Goal: Information Seeking & Learning: Learn about a topic

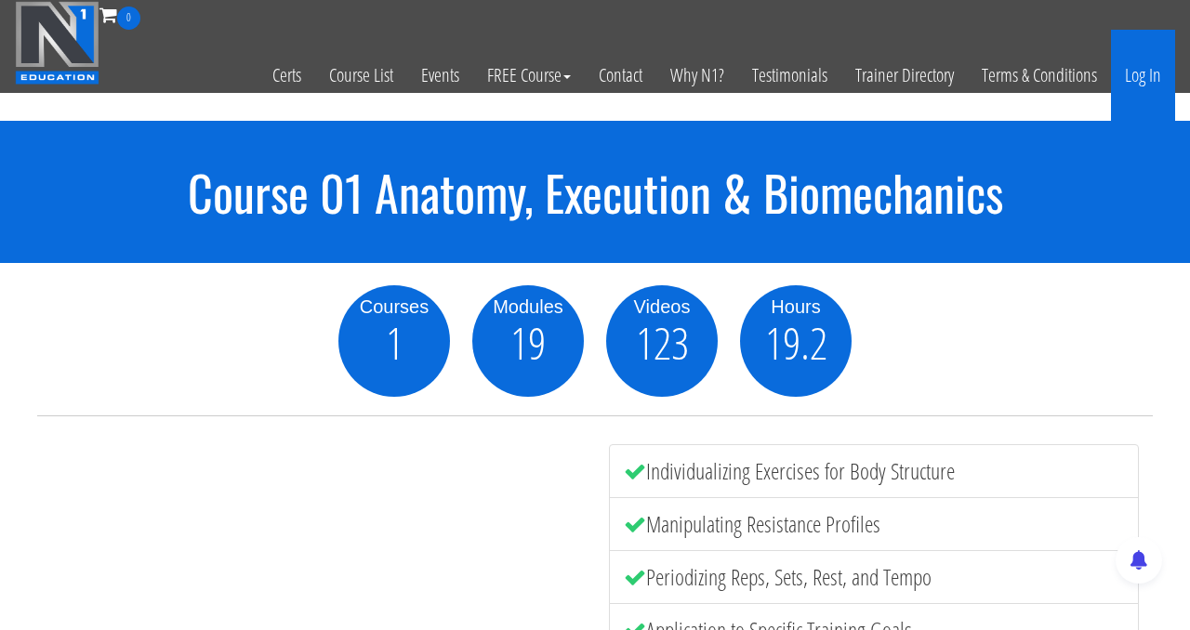
click at [1135, 67] on link "Log In" at bounding box center [1143, 75] width 64 height 91
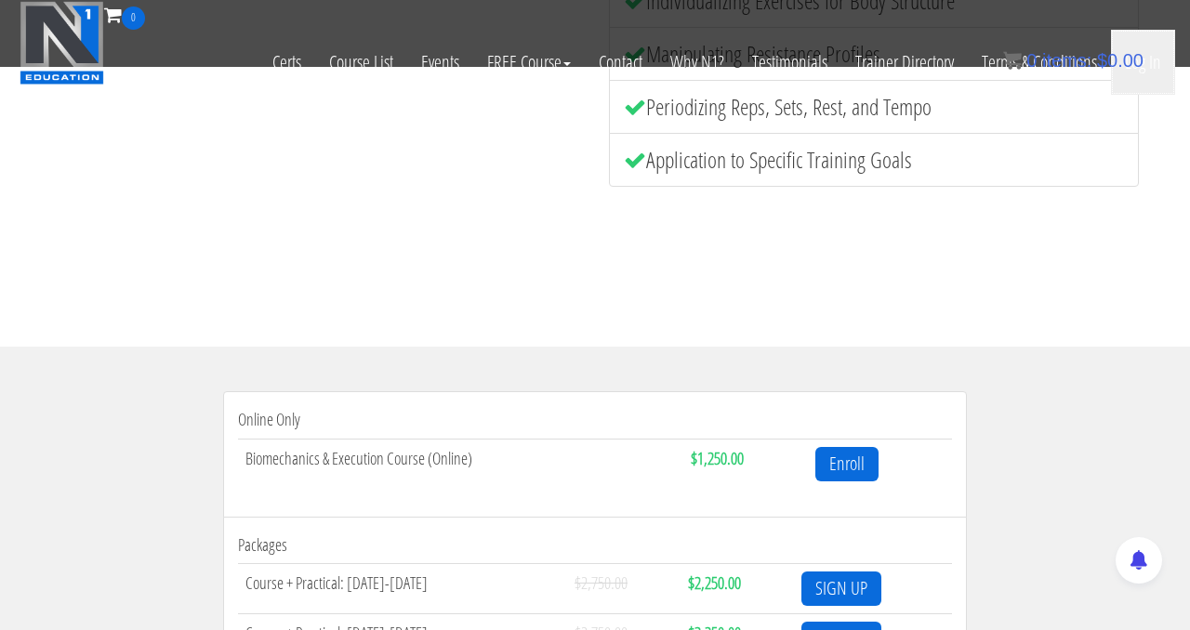
scroll to position [396, 0]
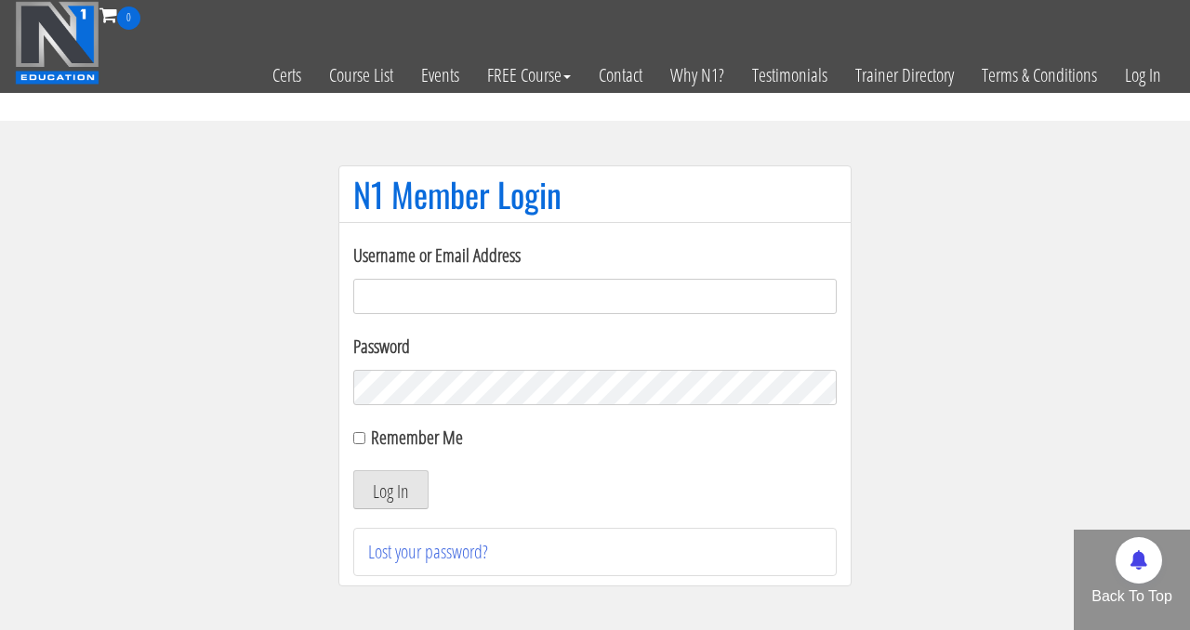
type input "[EMAIL_ADDRESS][DOMAIN_NAME]"
click at [361, 439] on input "Remember Me" at bounding box center [359, 438] width 12 height 12
checkbox input "true"
click at [382, 474] on button "Log In" at bounding box center [390, 489] width 75 height 39
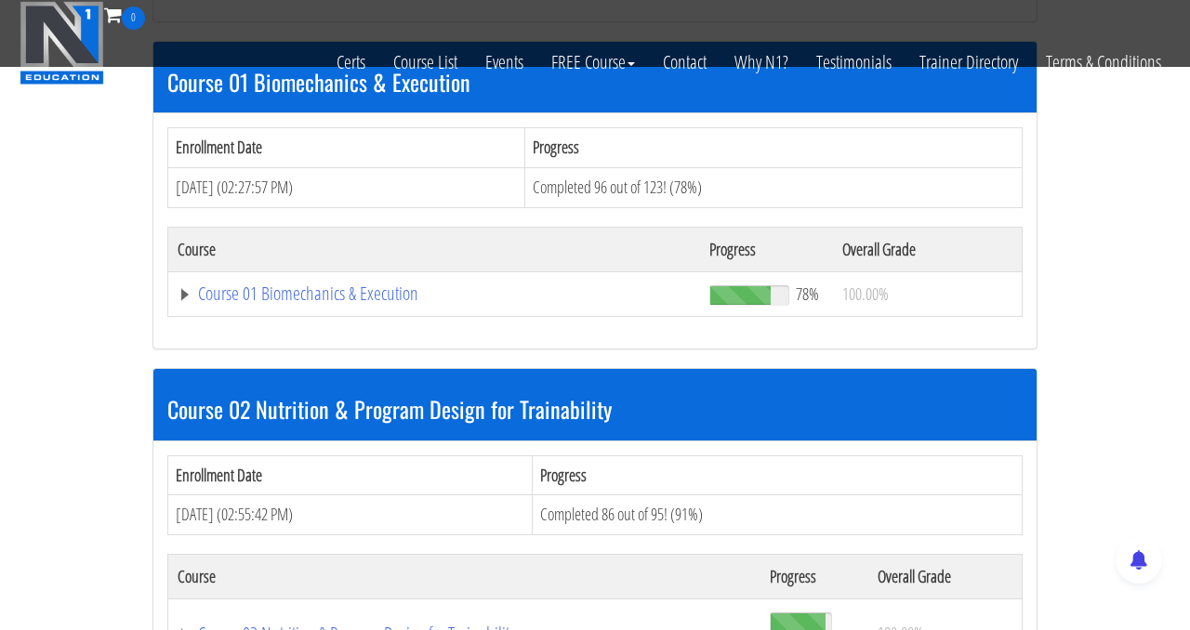
scroll to position [562, 0]
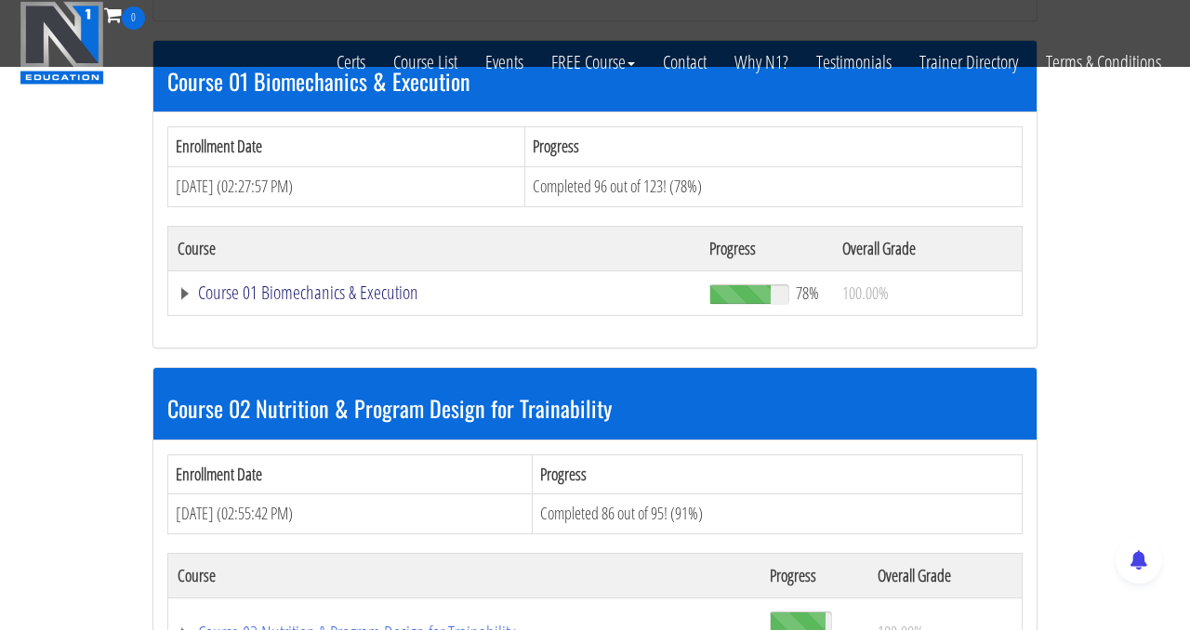
click at [356, 297] on link "Course 01 Biomechanics & Execution" at bounding box center [433, 292] width 513 height 19
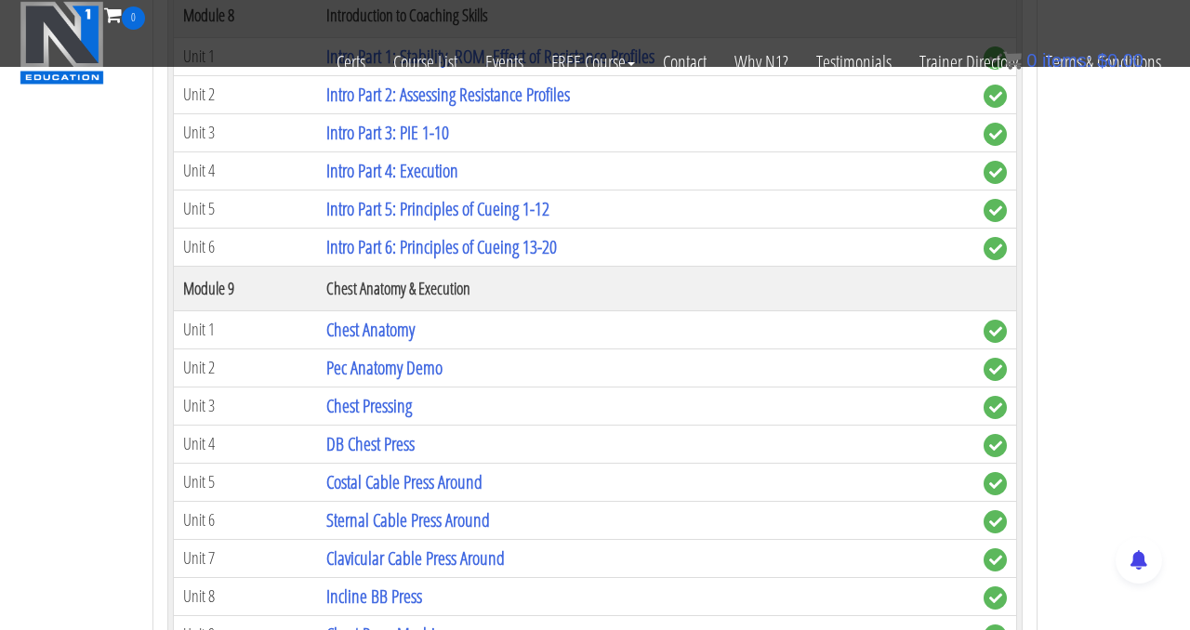
scroll to position [3093, 0]
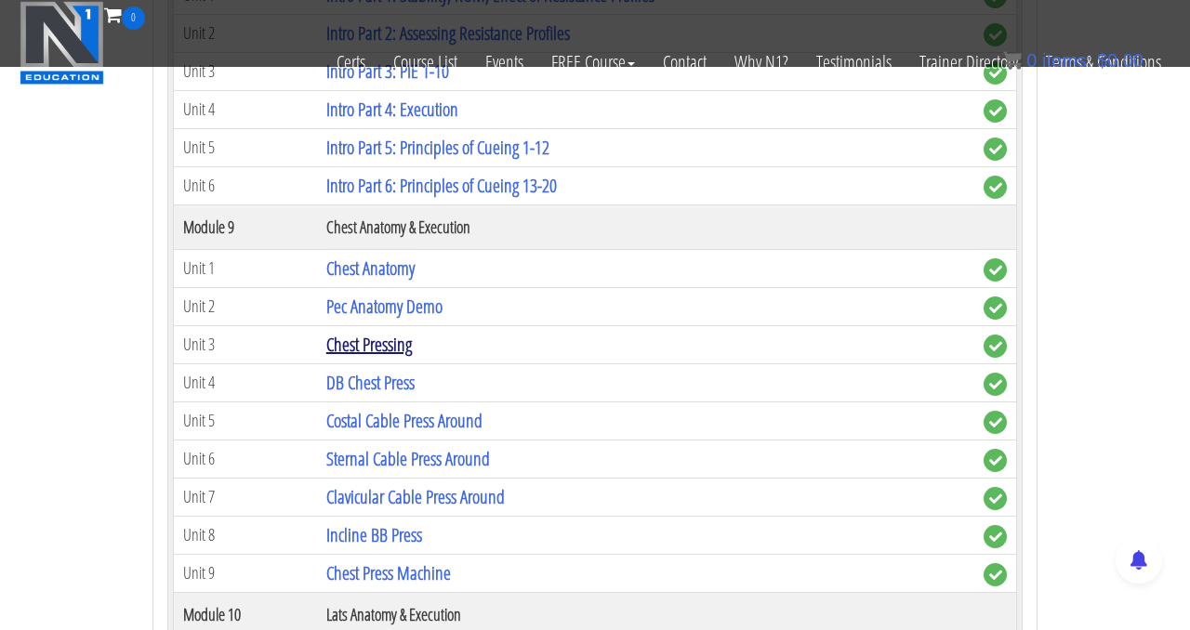
click at [387, 339] on link "Chest Pressing" at bounding box center [368, 344] width 85 height 25
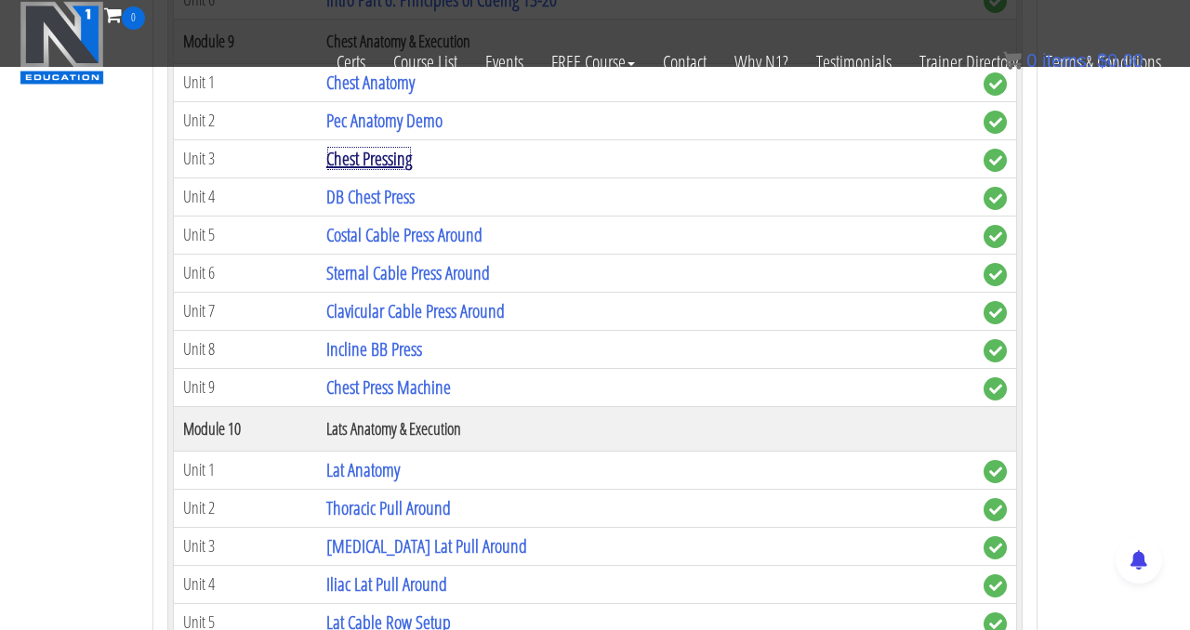
scroll to position [3296, 0]
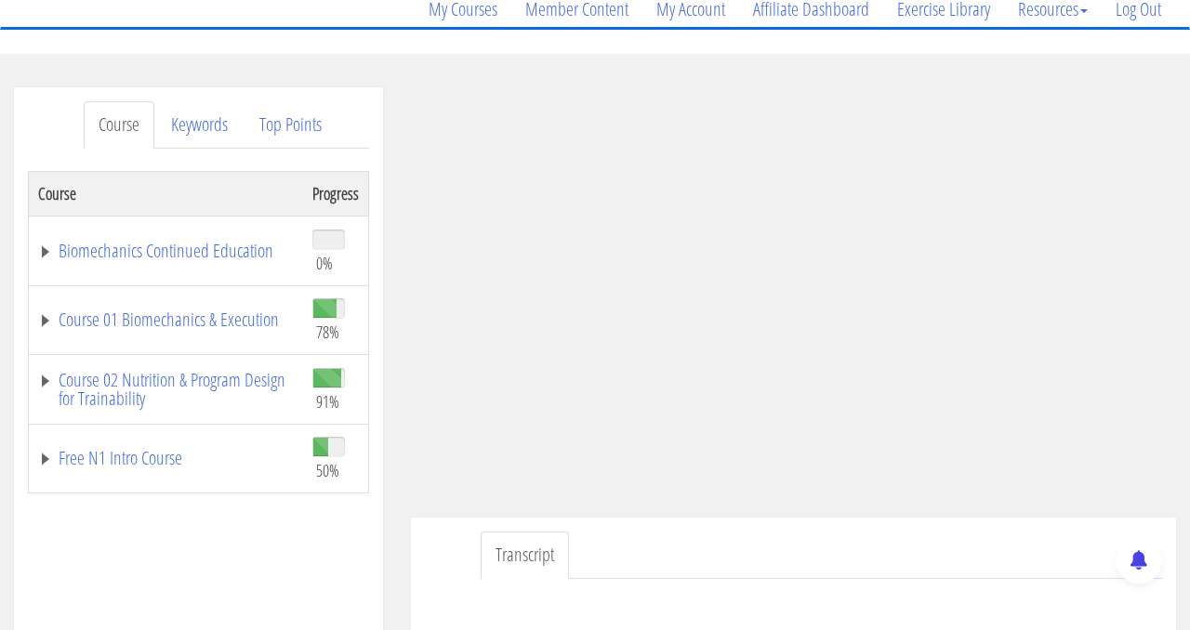
scroll to position [163, 0]
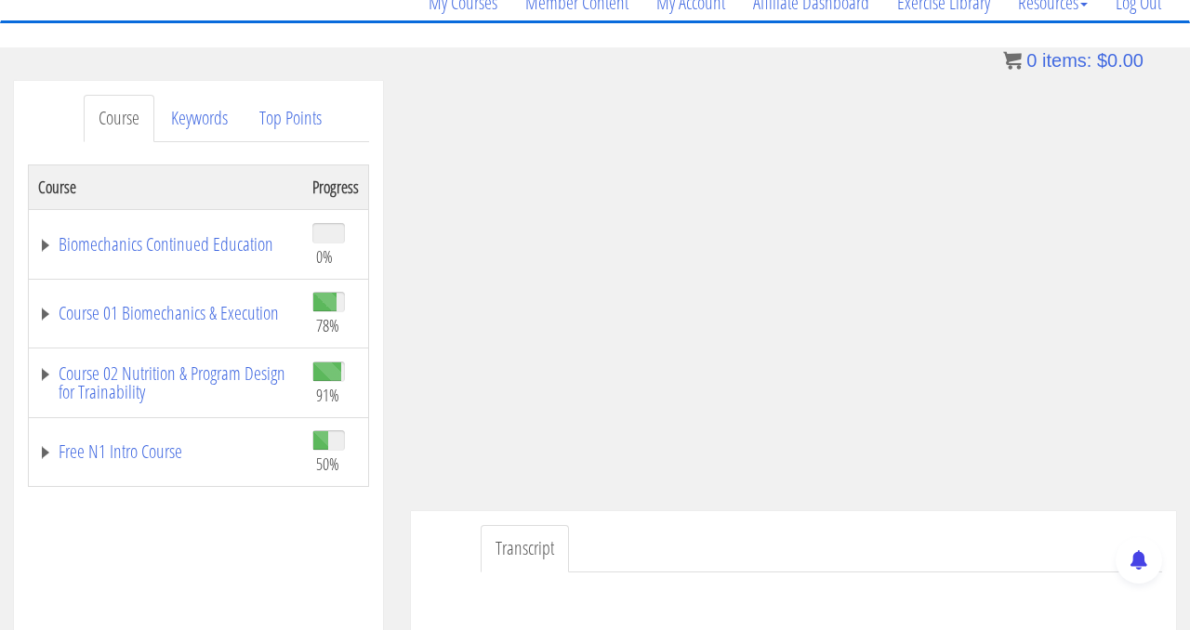
click at [405, 72] on section "Course Keywords Top Points Course Progress Biomechanics Continued Education 0% …" at bounding box center [595, 605] width 1190 height 1117
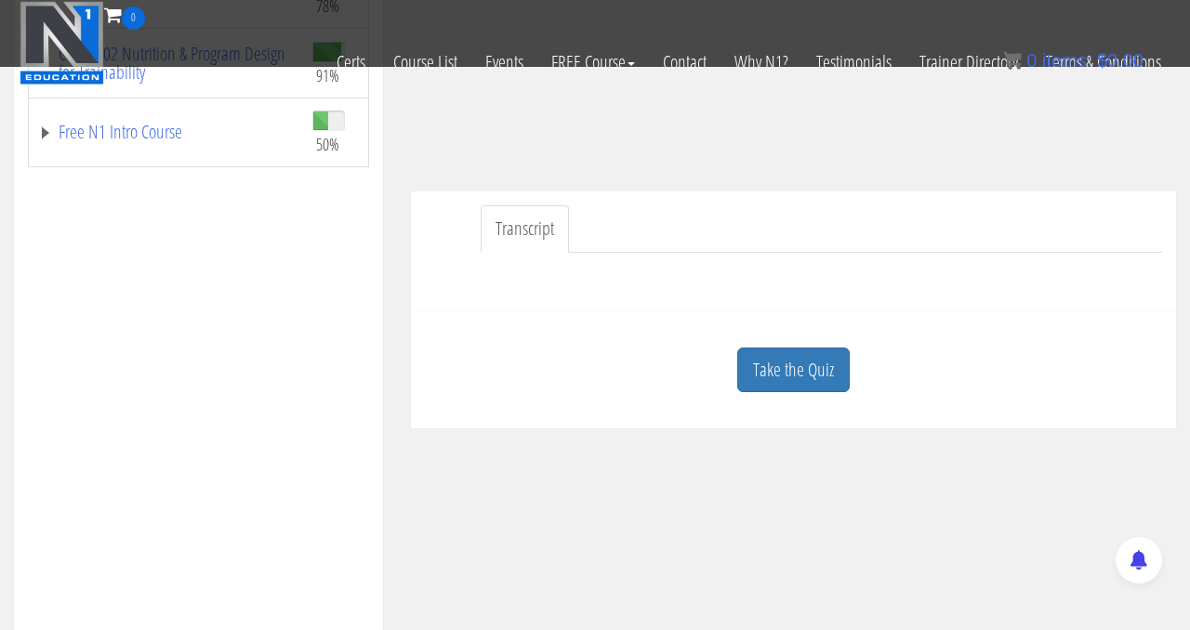
scroll to position [366, 0]
click at [796, 380] on link "Take the Quiz" at bounding box center [793, 370] width 112 height 46
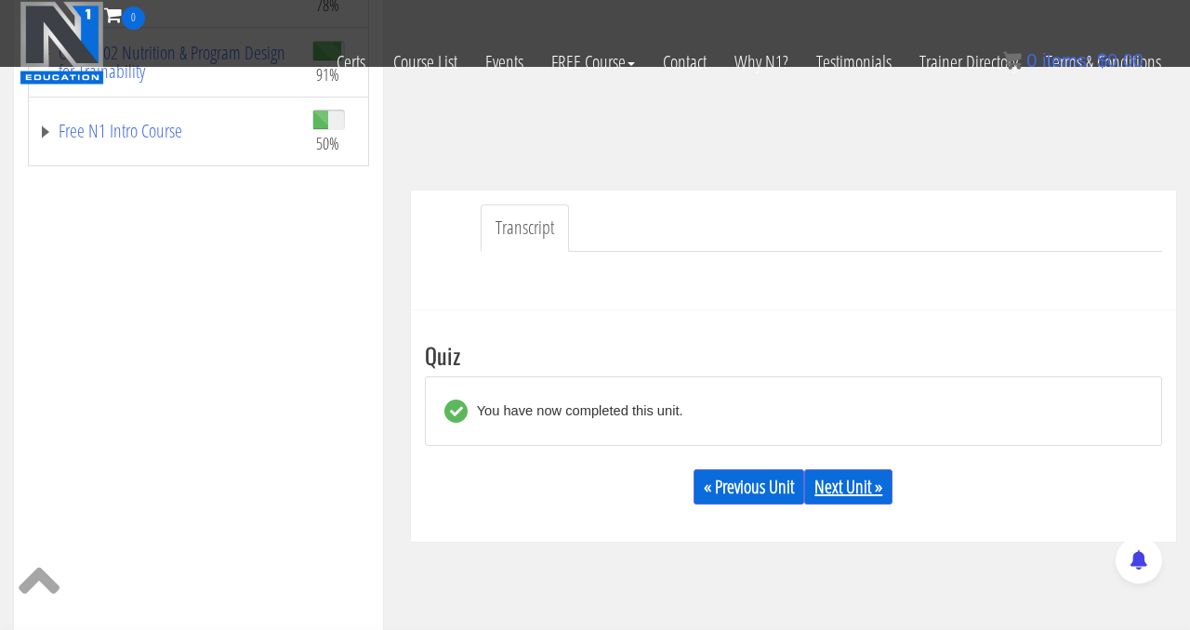
click at [832, 486] on link "Next Unit »" at bounding box center [848, 486] width 88 height 35
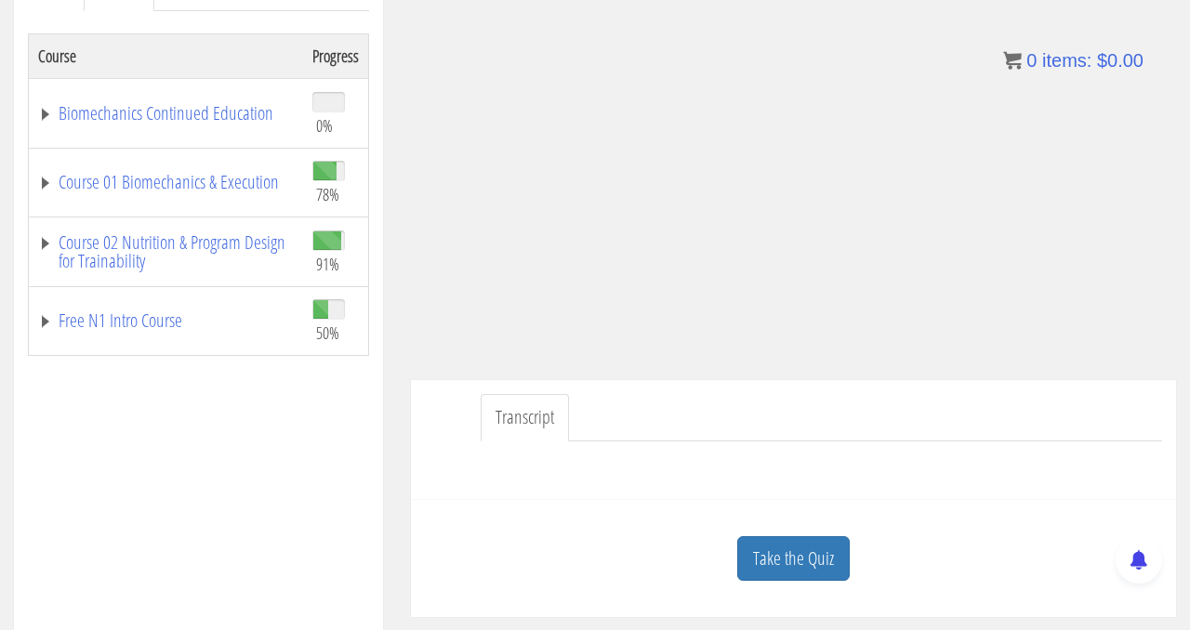
scroll to position [305, 0]
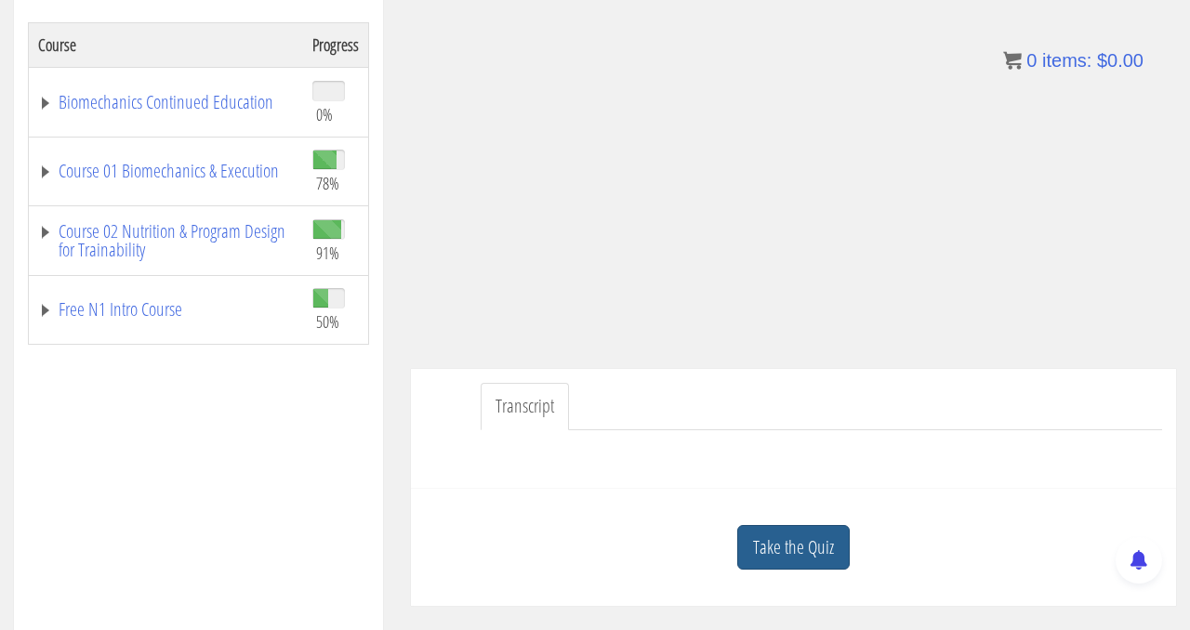
click at [783, 545] on link "Take the Quiz" at bounding box center [793, 548] width 112 height 46
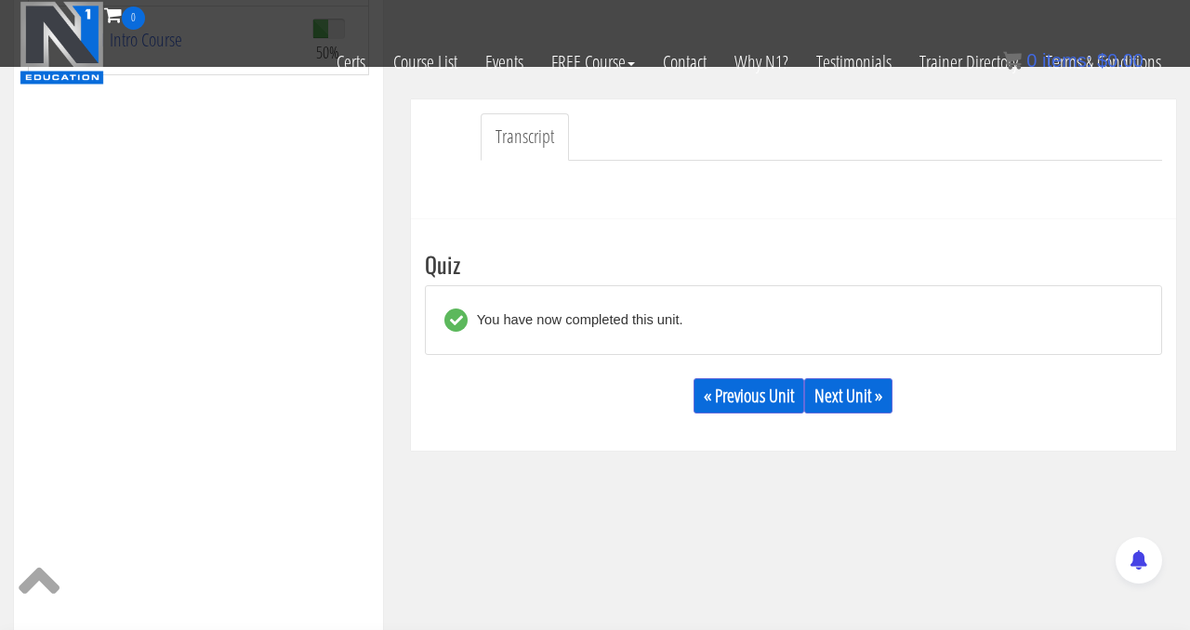
scroll to position [468, 0]
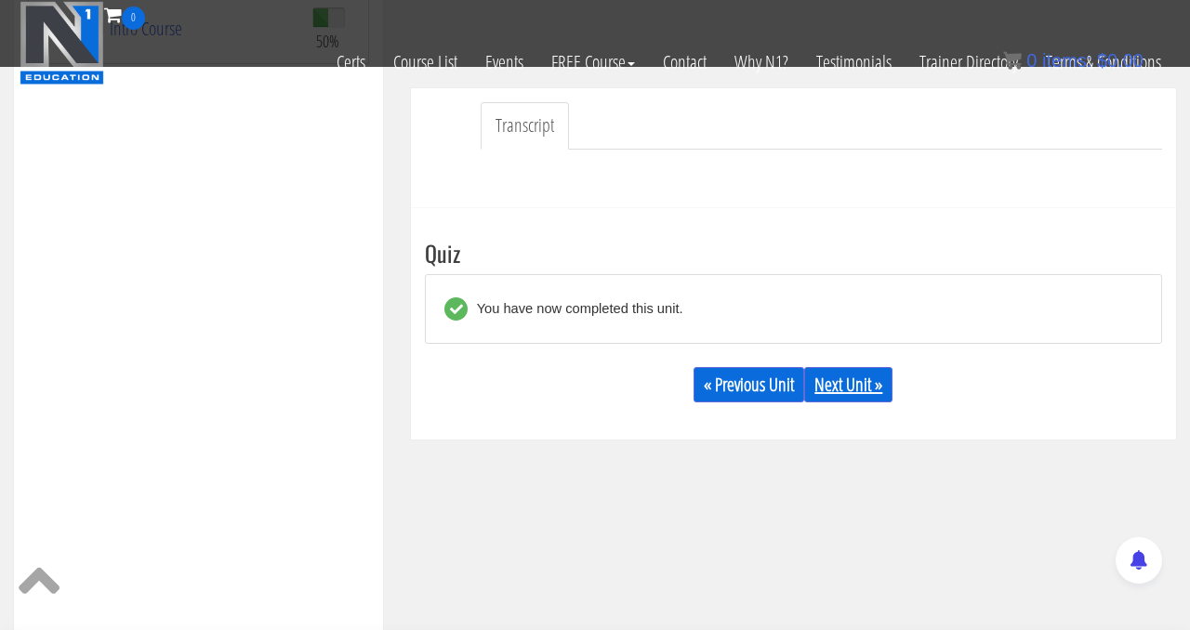
click at [842, 390] on link "Next Unit »" at bounding box center [848, 384] width 88 height 35
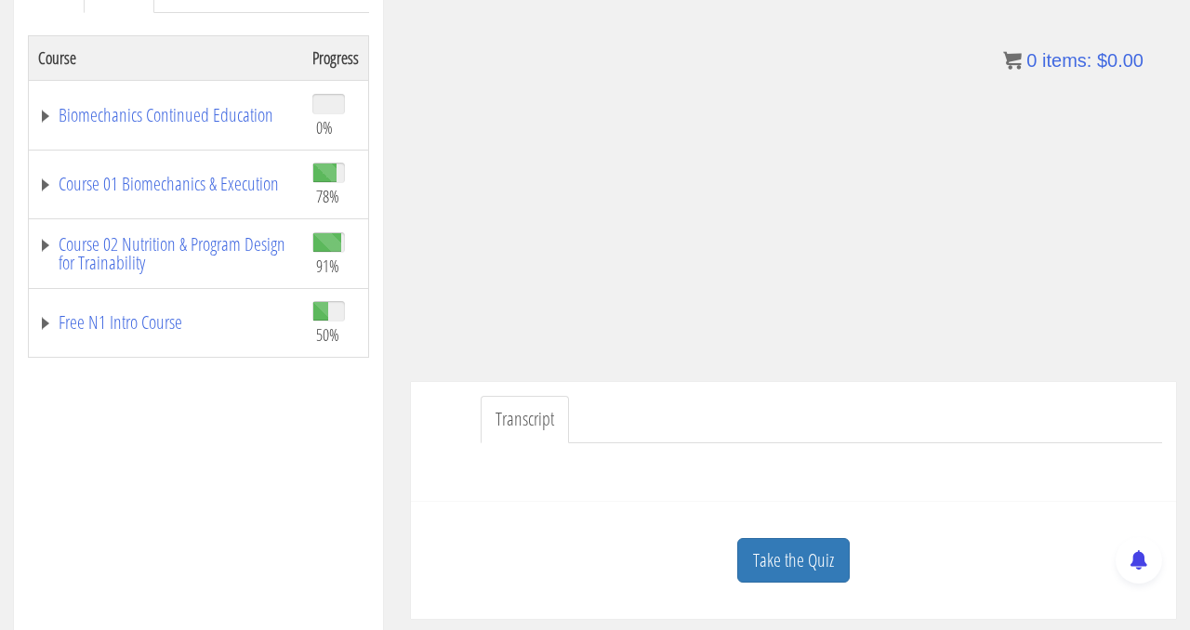
scroll to position [300, 0]
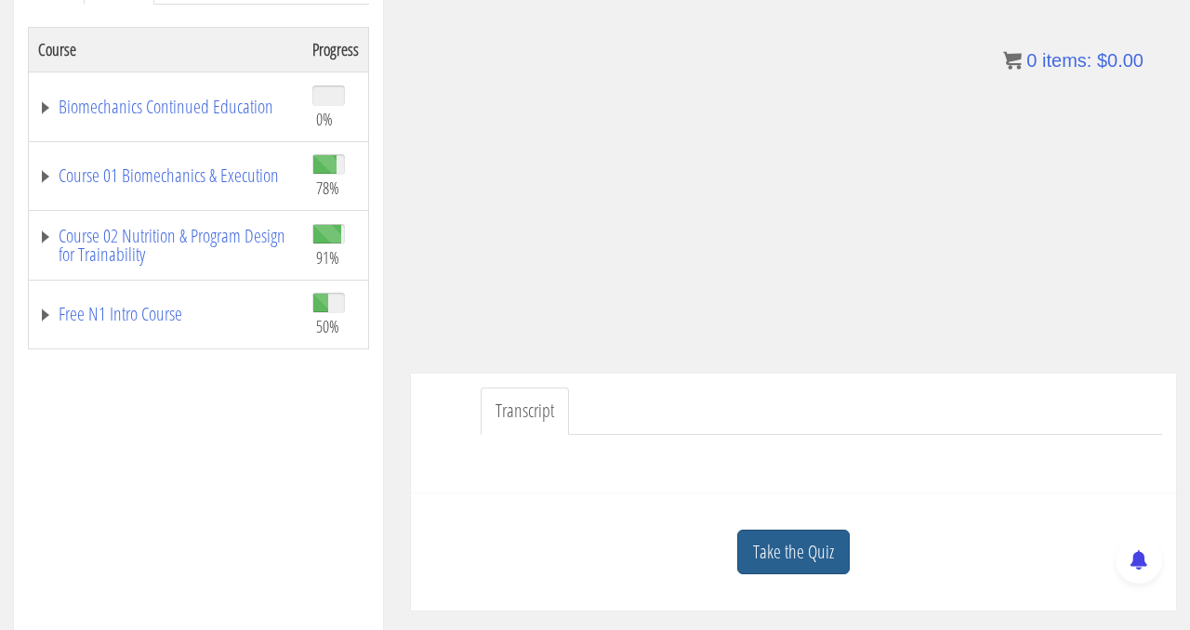
click at [831, 539] on link "Take the Quiz" at bounding box center [793, 553] width 112 height 46
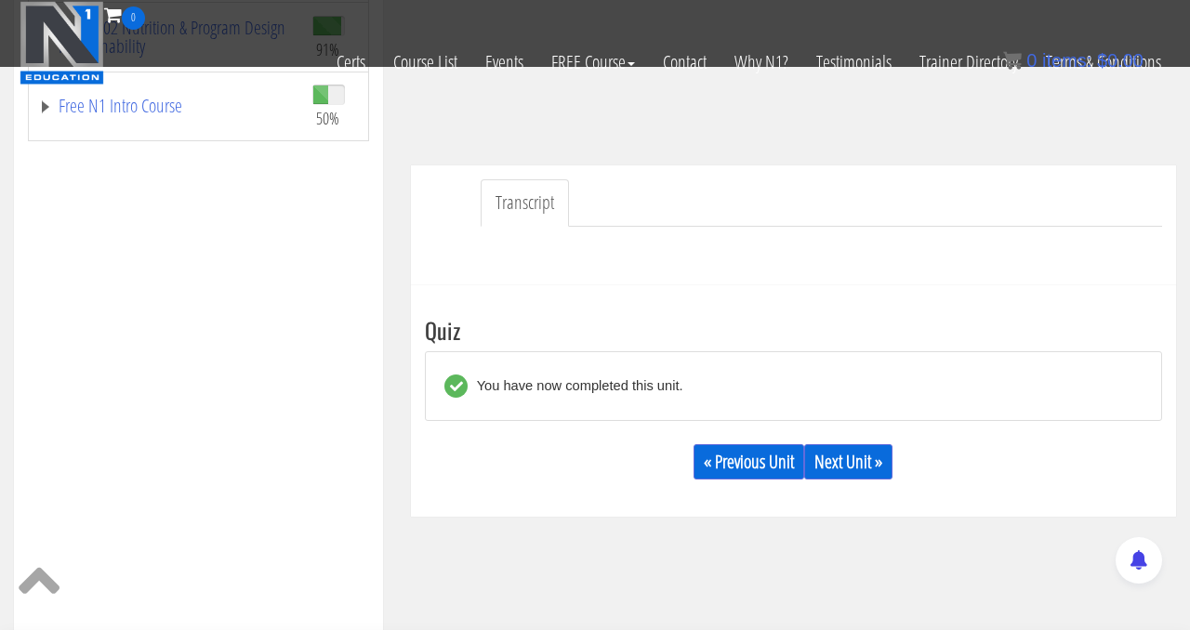
scroll to position [475, 0]
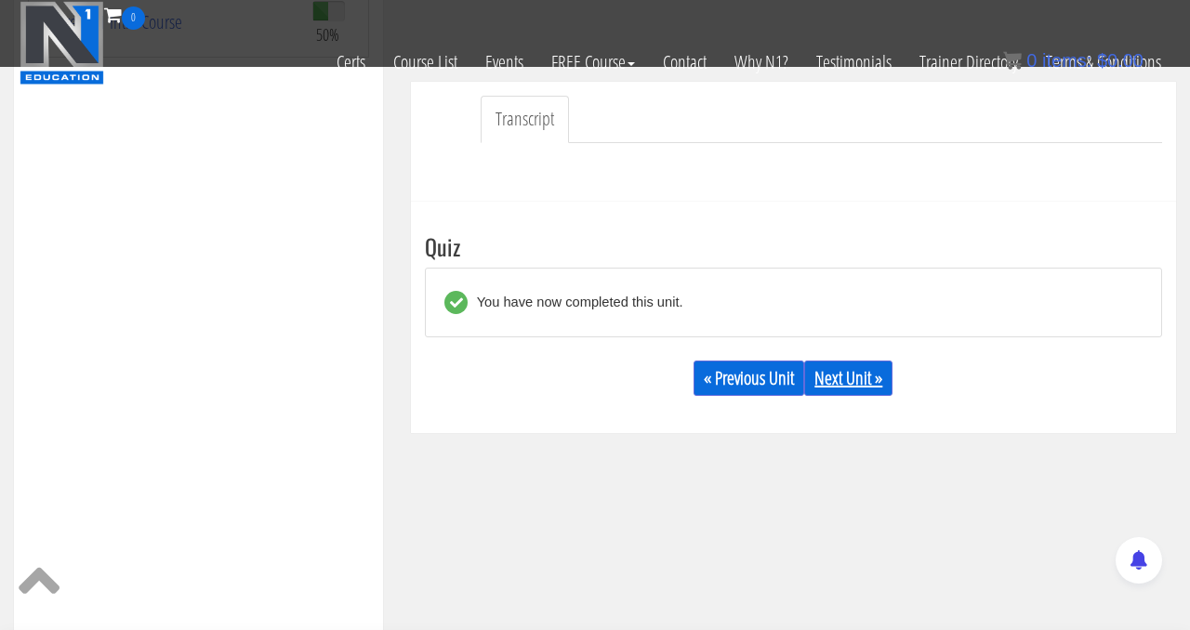
click at [850, 395] on link "Next Unit »" at bounding box center [848, 378] width 88 height 35
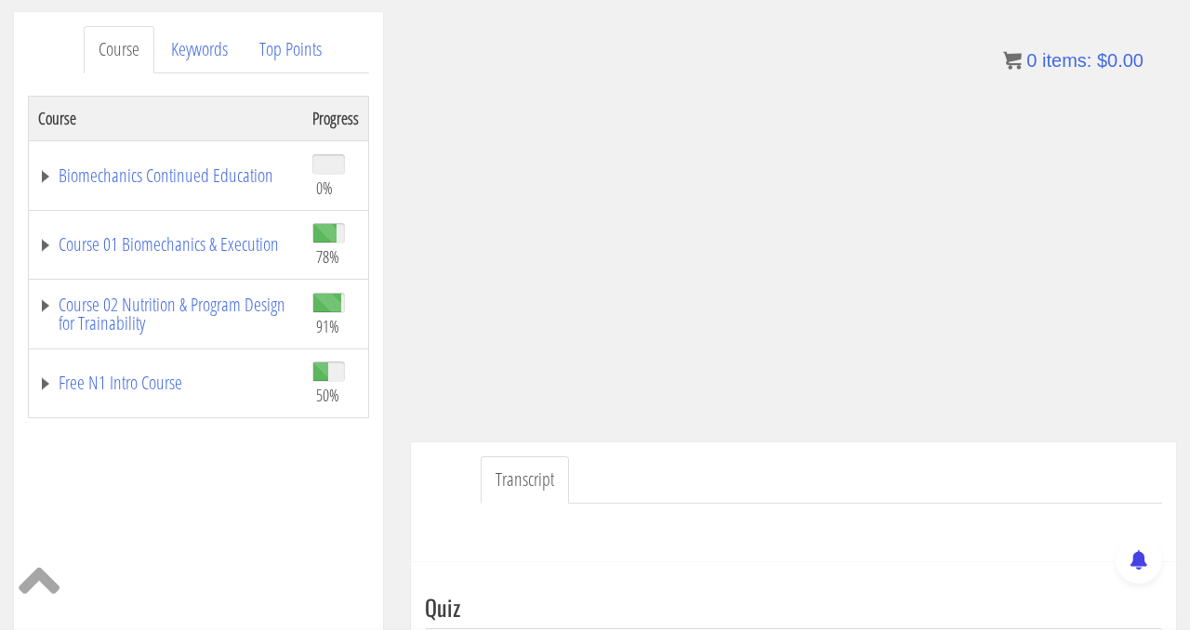
scroll to position [233, 0]
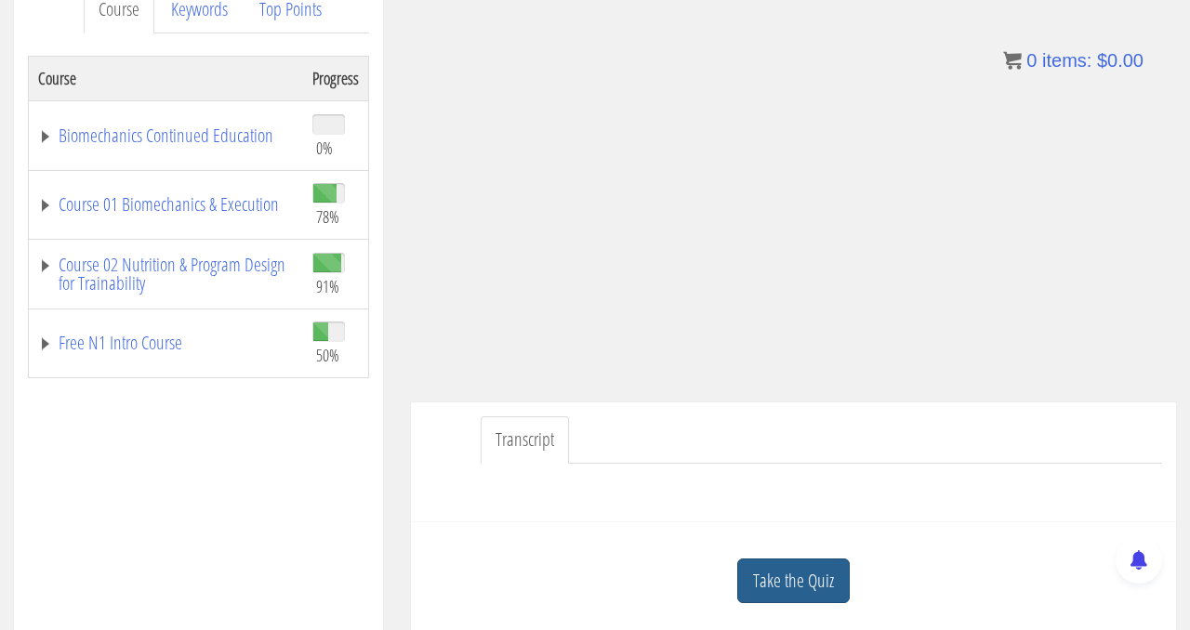
scroll to position [296, 0]
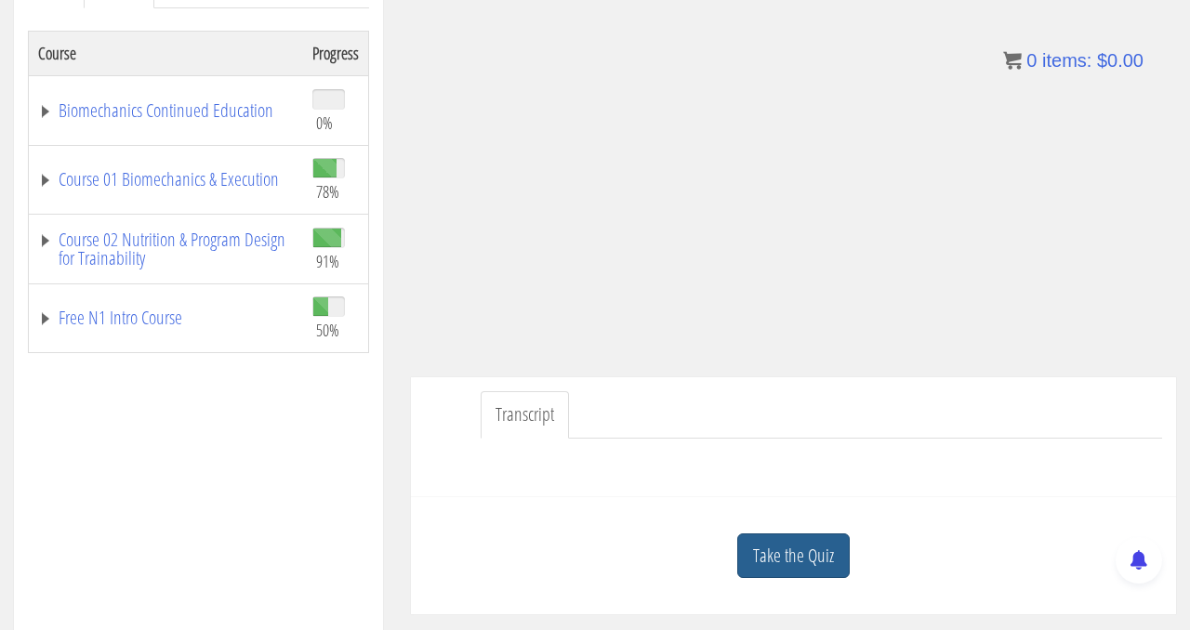
click at [802, 564] on link "Take the Quiz" at bounding box center [793, 556] width 112 height 46
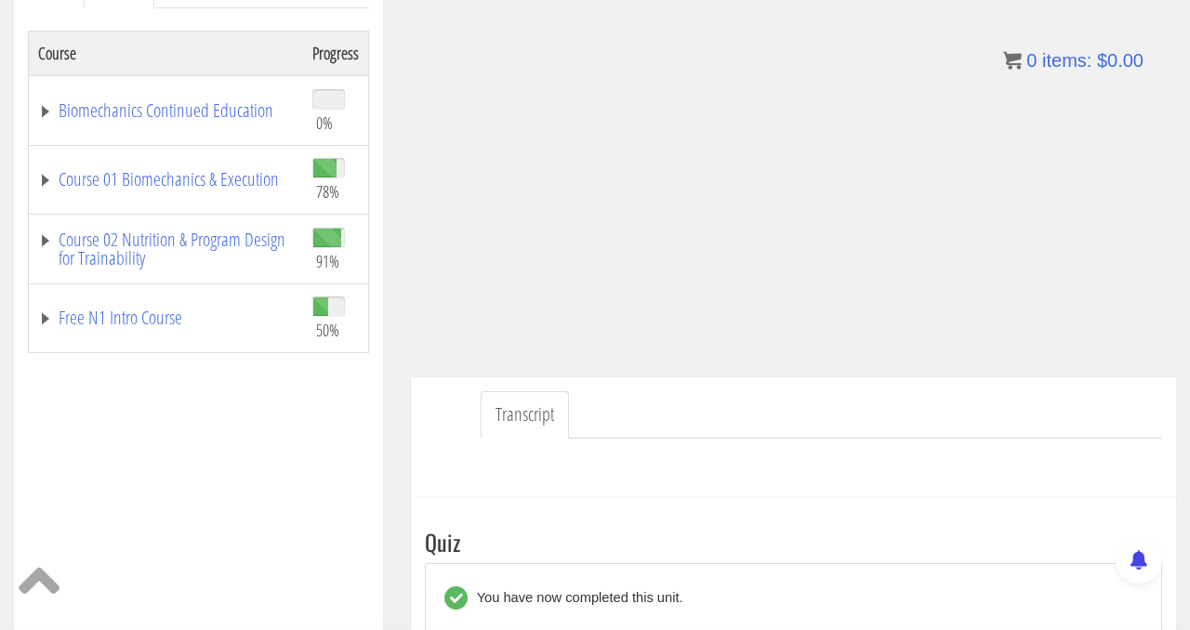
scroll to position [424, 0]
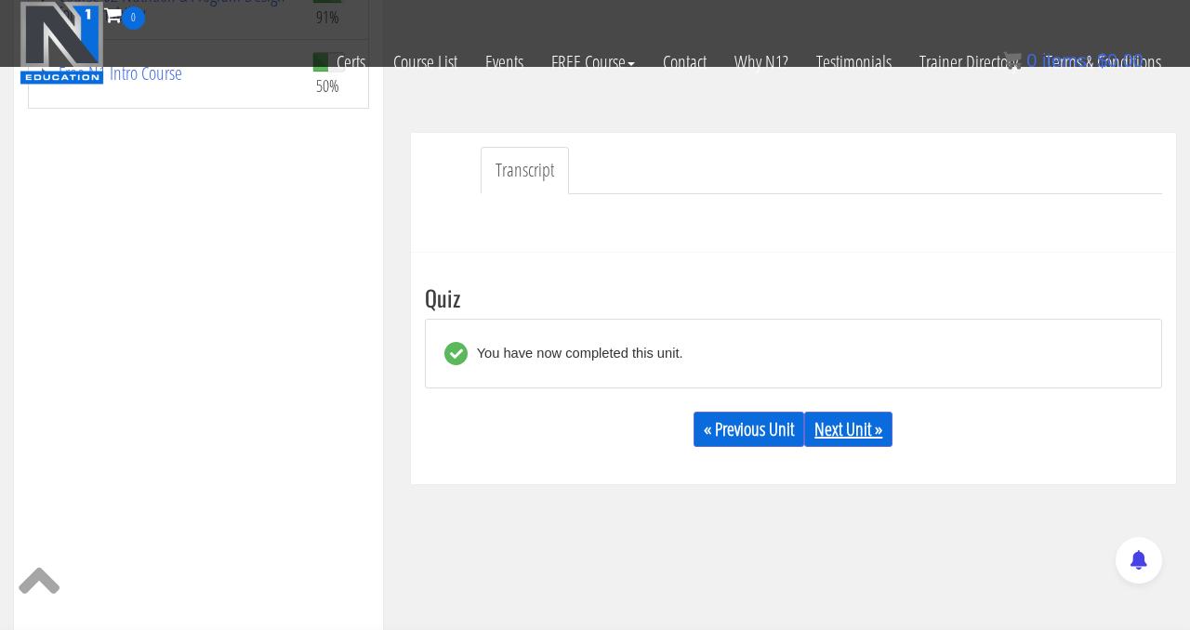
click at [843, 431] on link "Next Unit »" at bounding box center [848, 429] width 88 height 35
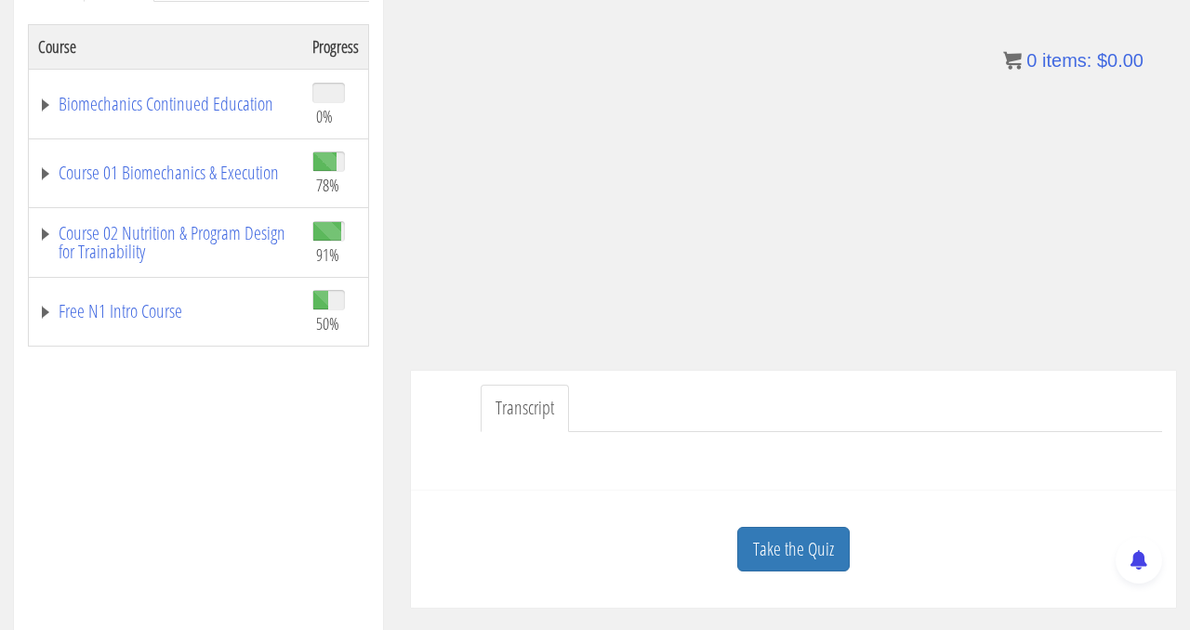
scroll to position [308, 0]
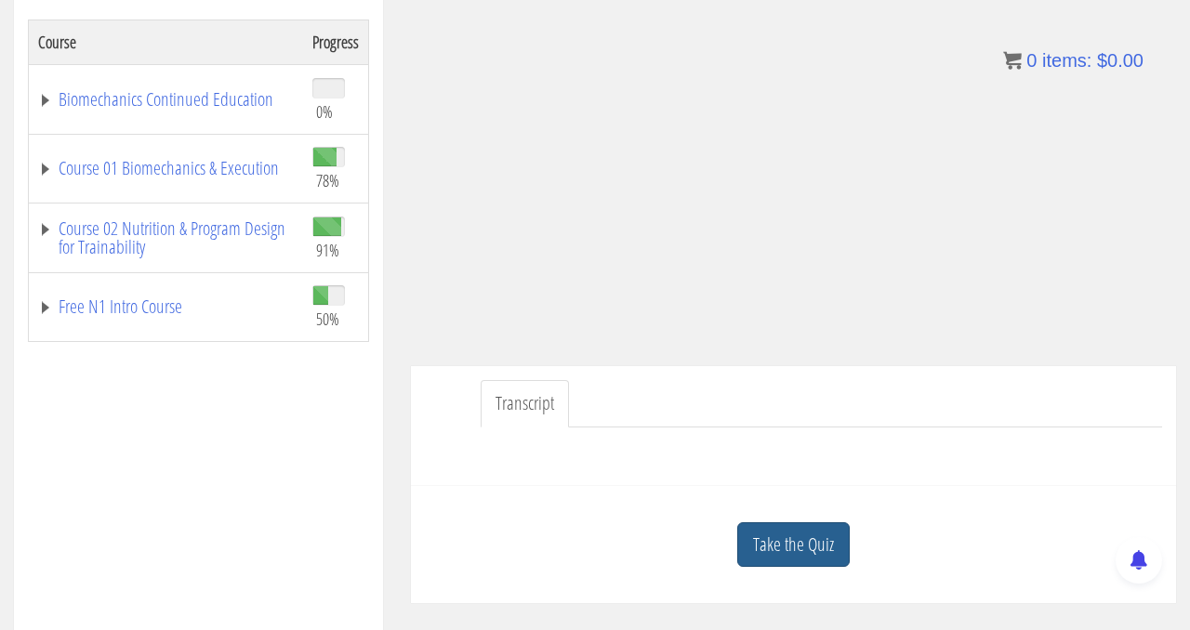
click at [798, 529] on link "Take the Quiz" at bounding box center [793, 545] width 112 height 46
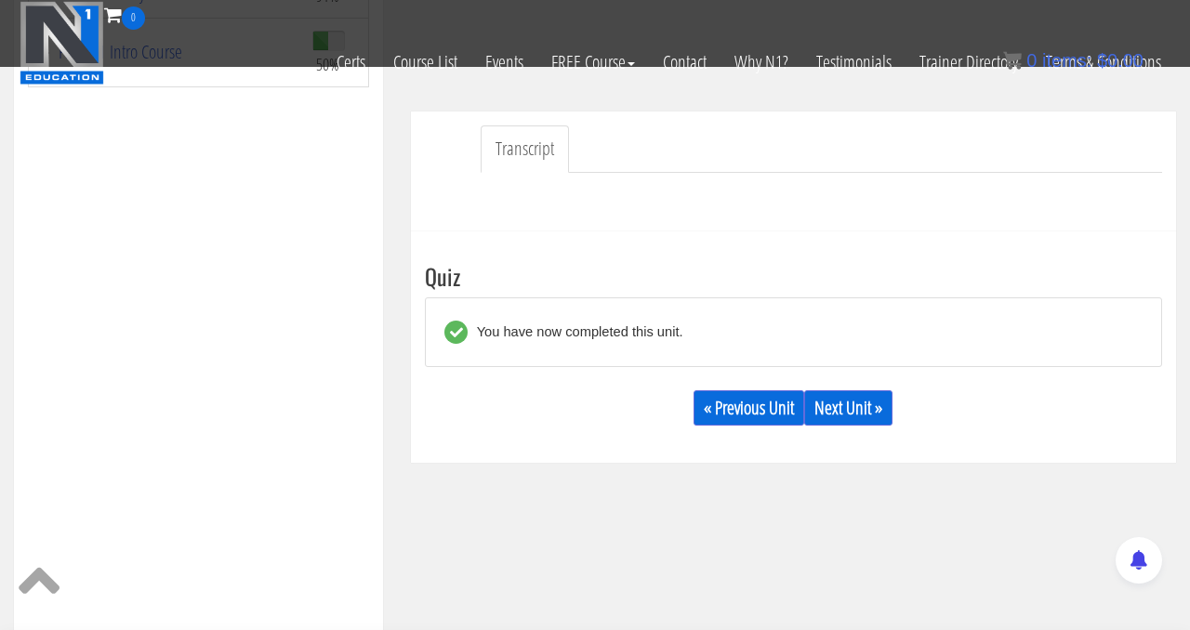
scroll to position [458, 0]
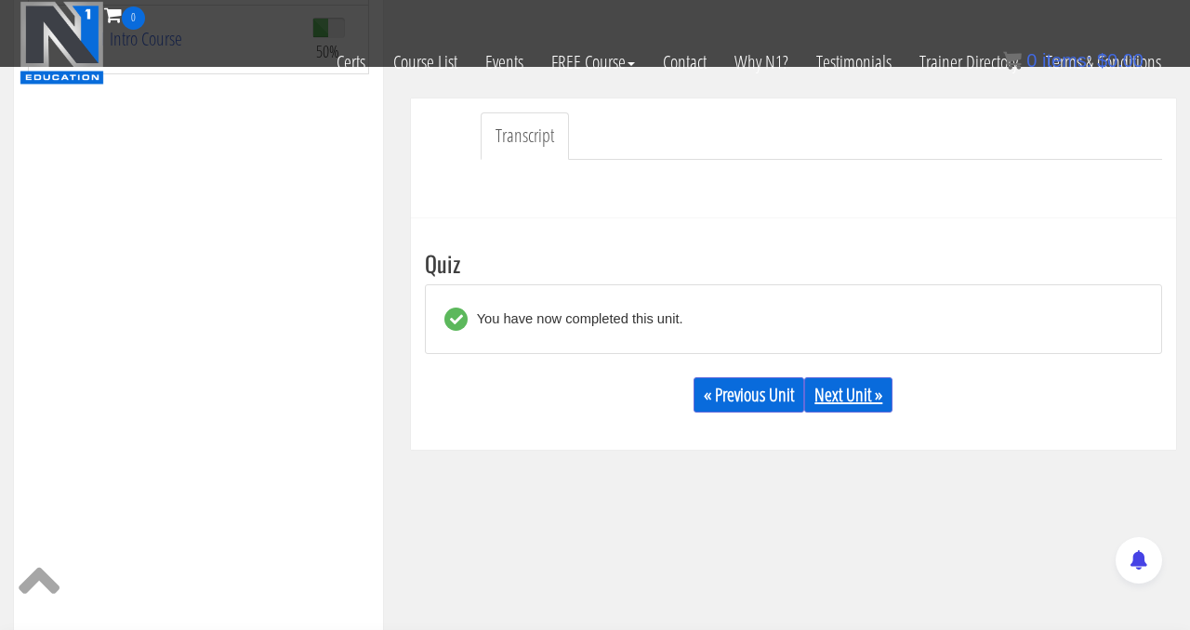
click at [855, 405] on link "Next Unit »" at bounding box center [848, 394] width 88 height 35
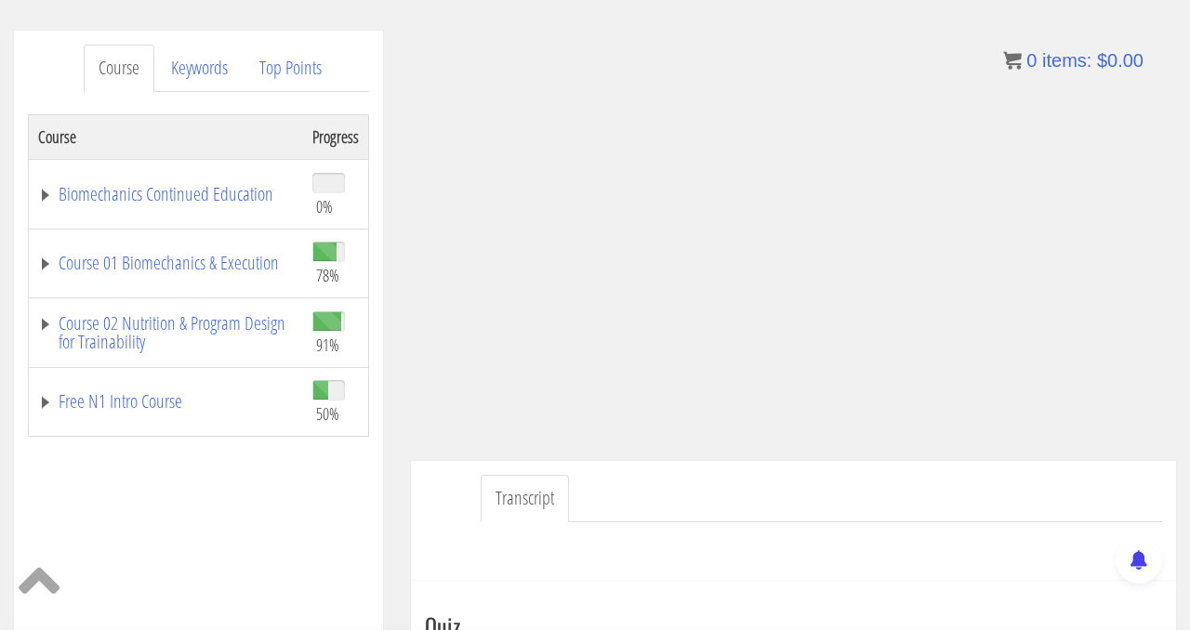
scroll to position [214, 0]
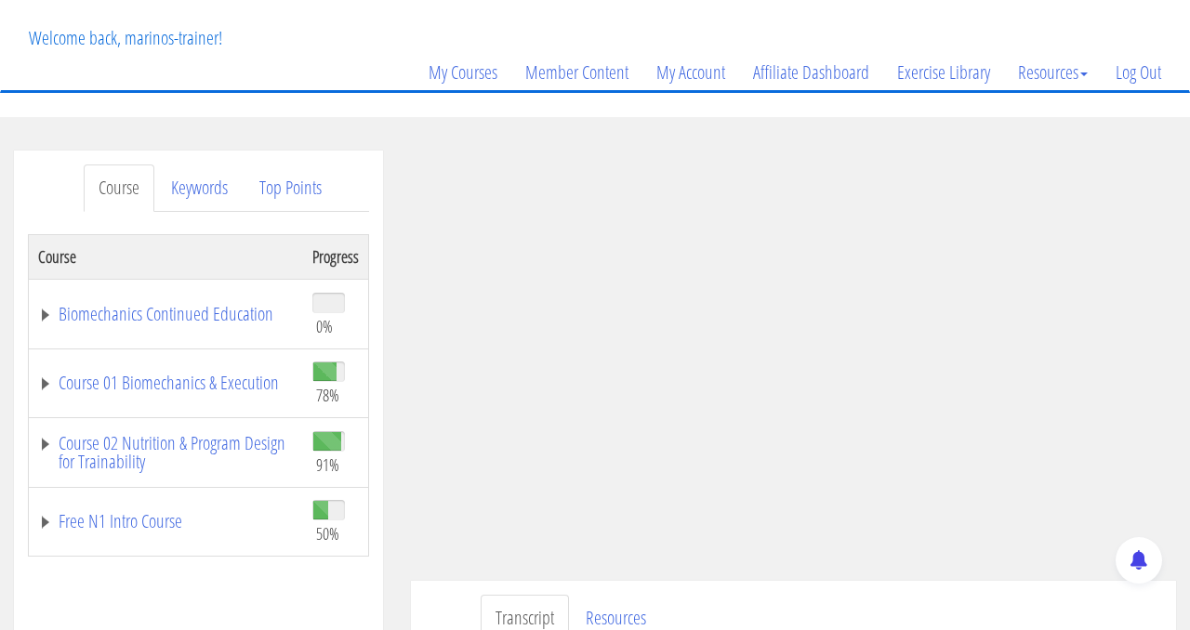
scroll to position [94, 0]
click at [246, 378] on link "Course 01 Biomechanics & Execution" at bounding box center [166, 382] width 256 height 19
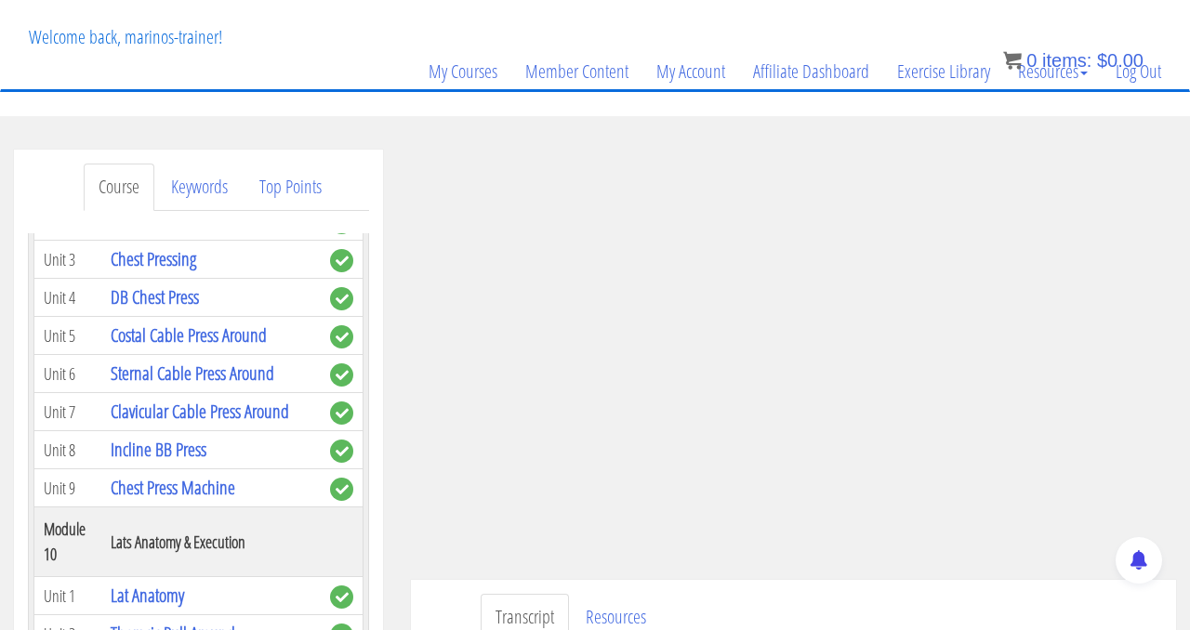
scroll to position [3654, 0]
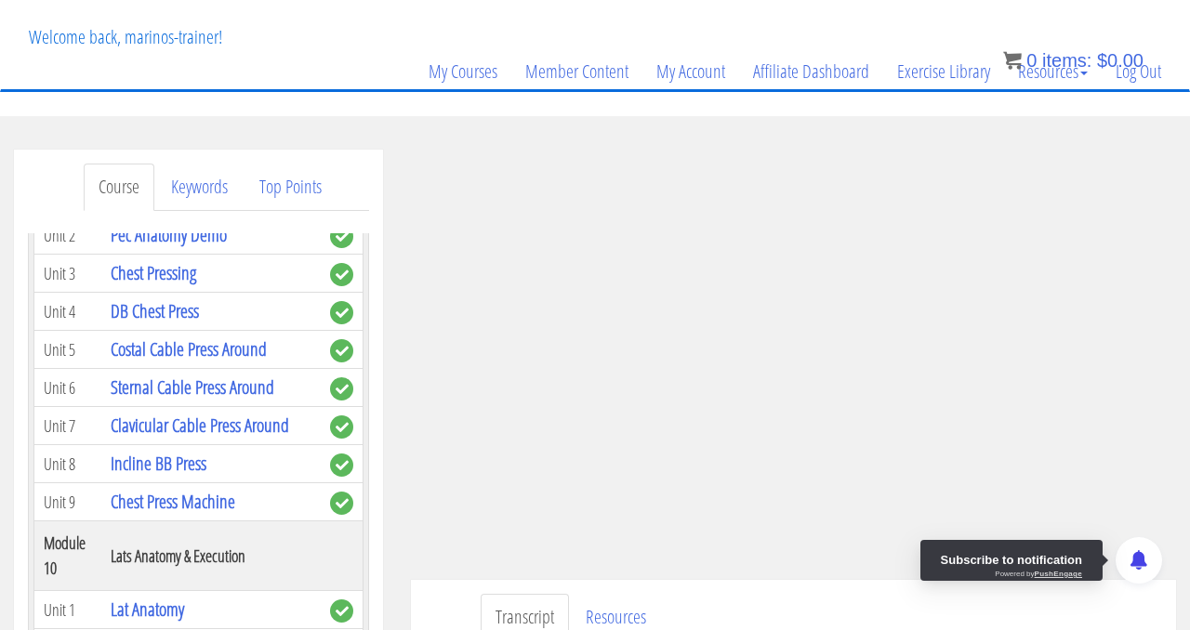
click at [1079, 540] on div "Subscribe to notification Powered by PushEngage" at bounding box center [1011, 560] width 182 height 41
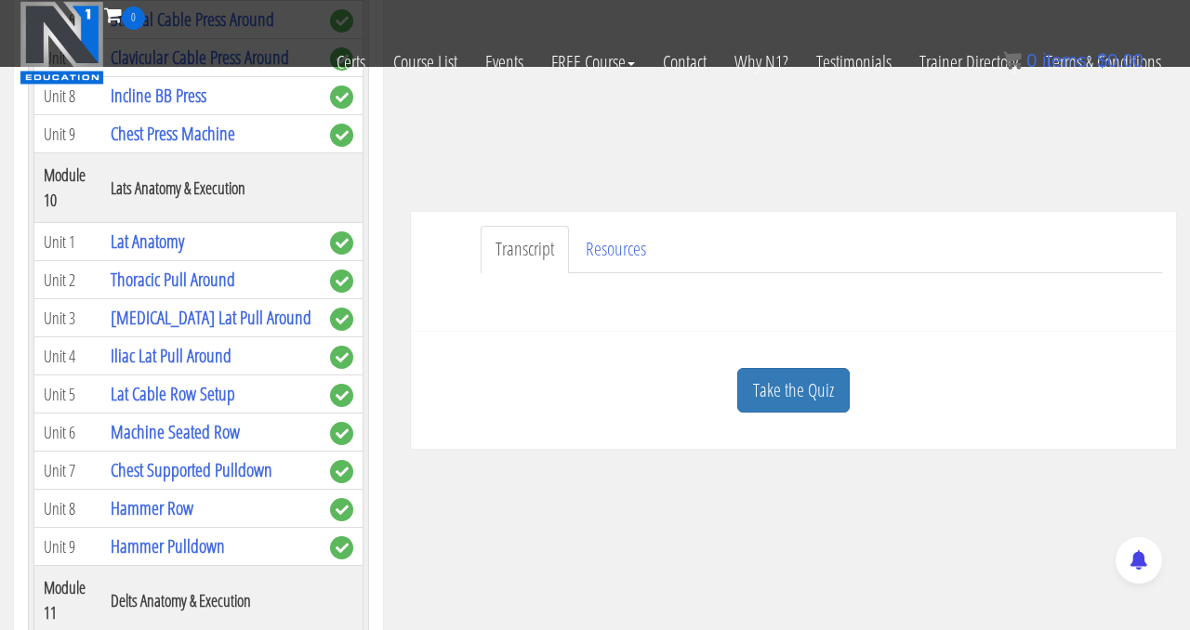
scroll to position [385, 0]
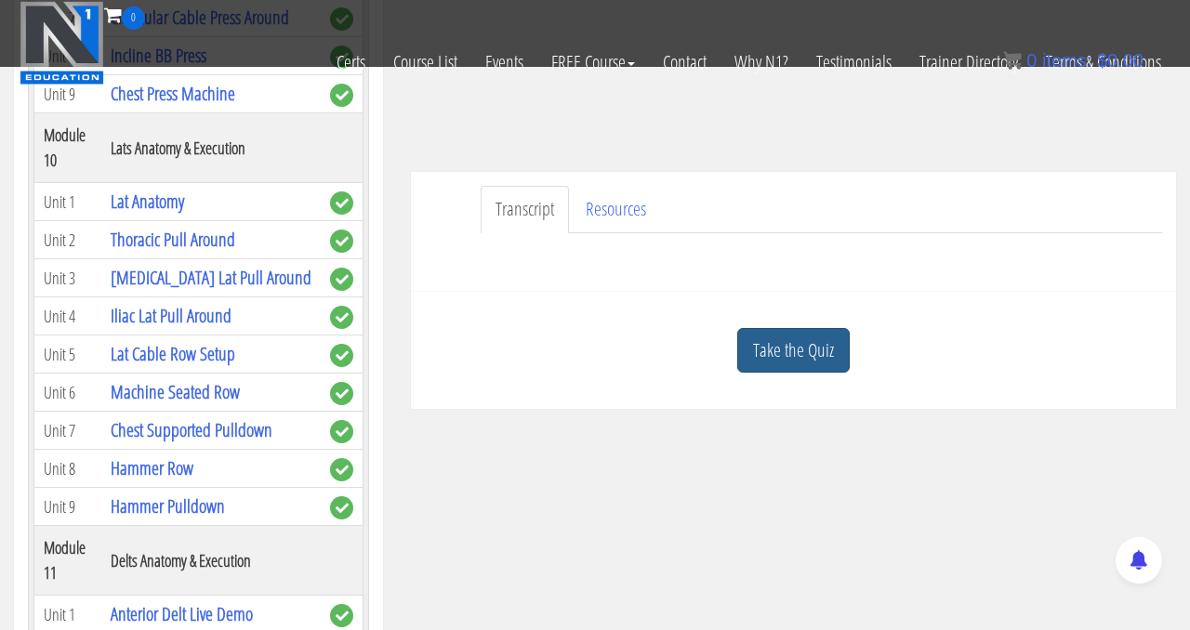
click at [806, 346] on link "Take the Quiz" at bounding box center [793, 351] width 112 height 46
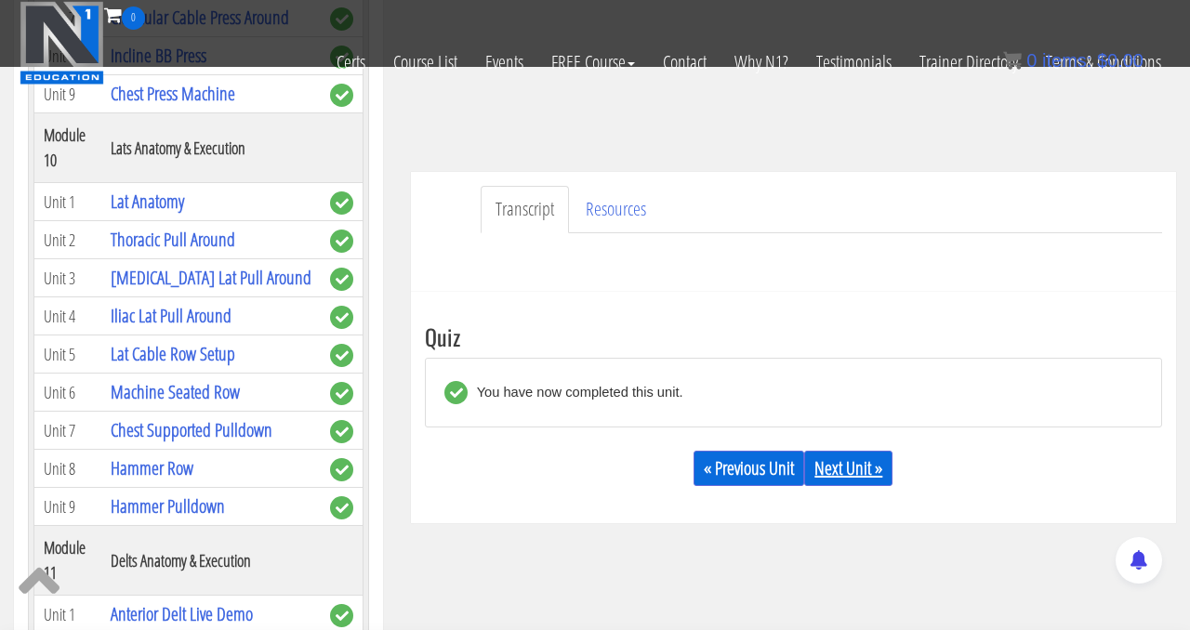
click at [829, 480] on link "Next Unit »" at bounding box center [848, 468] width 88 height 35
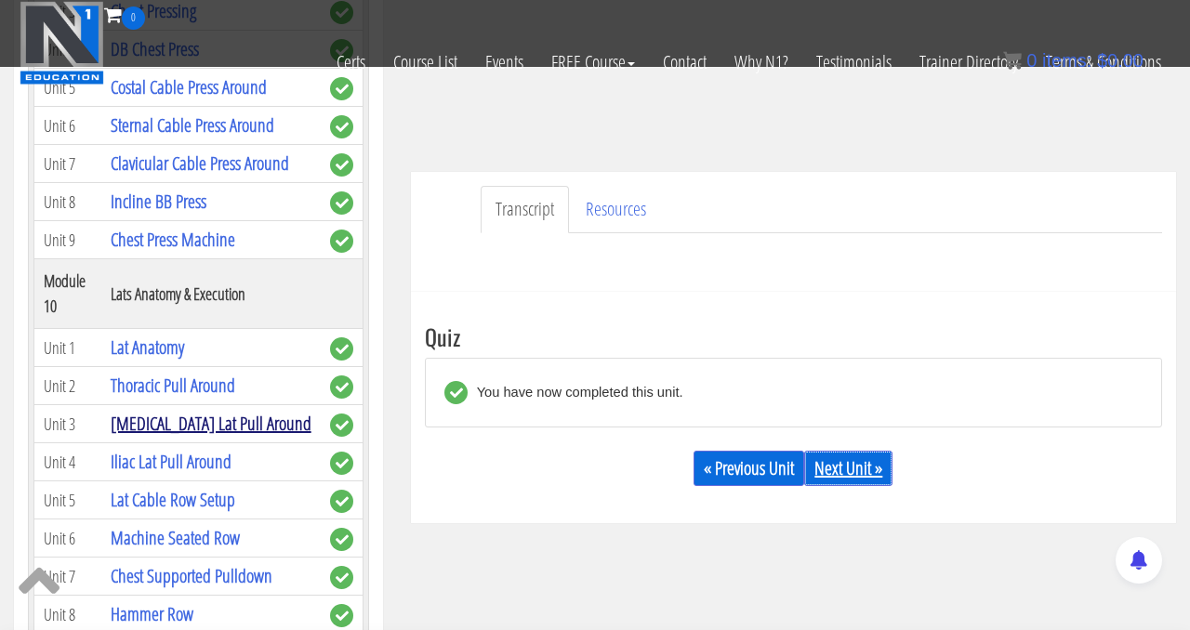
scroll to position [3497, 0]
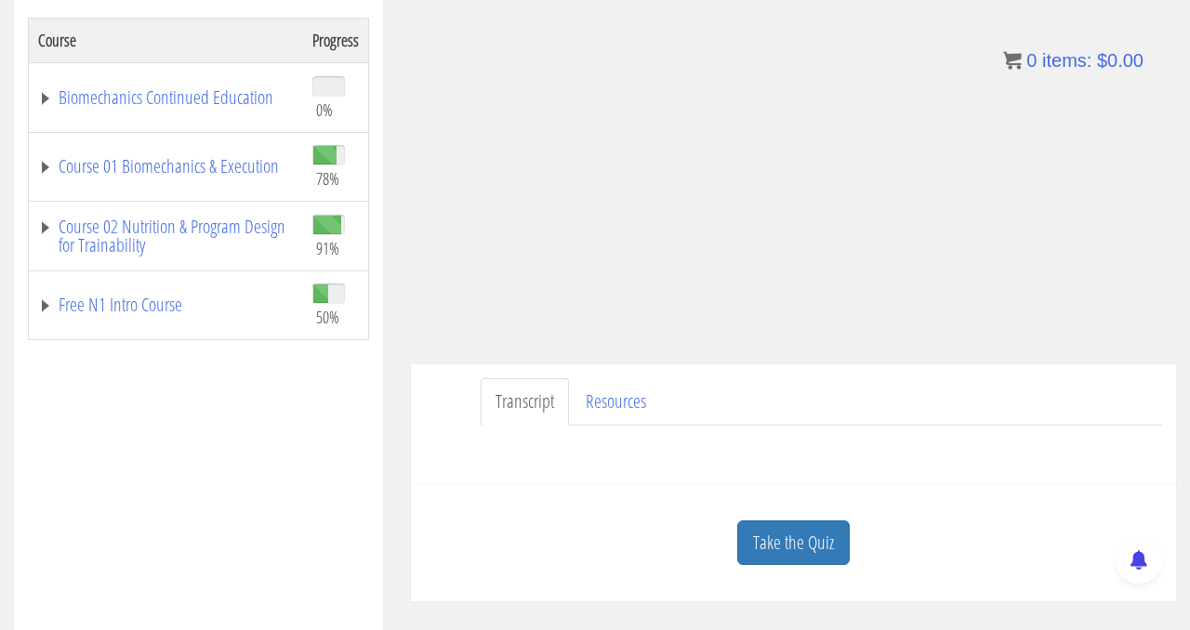
scroll to position [313, 0]
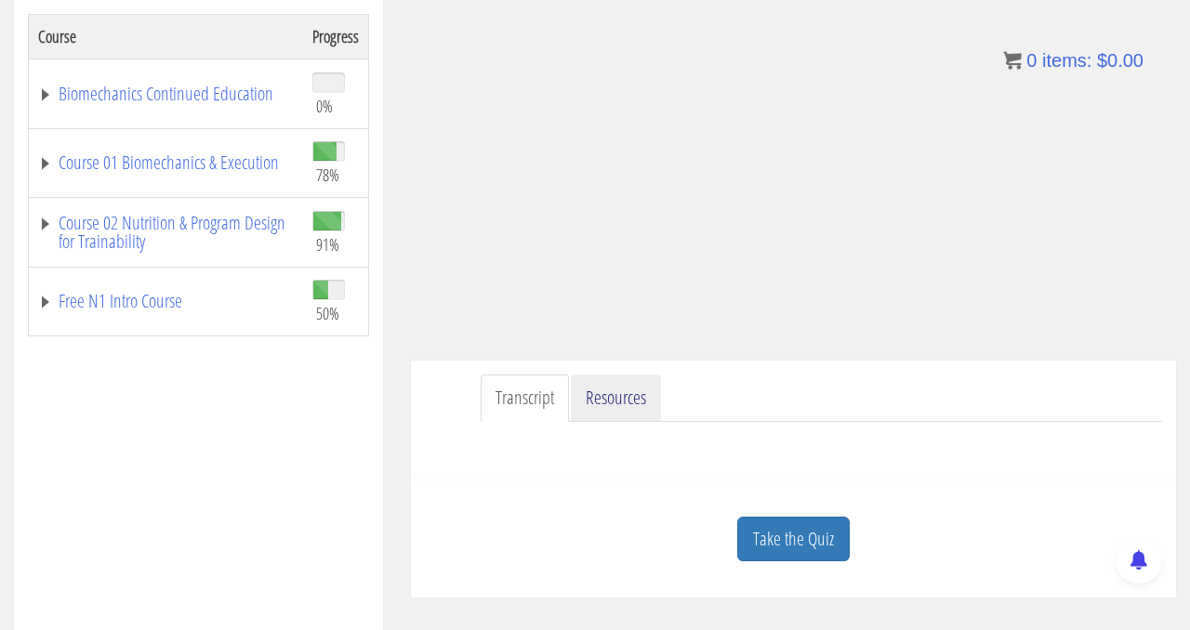
click at [624, 396] on link "Resources" at bounding box center [616, 398] width 90 height 47
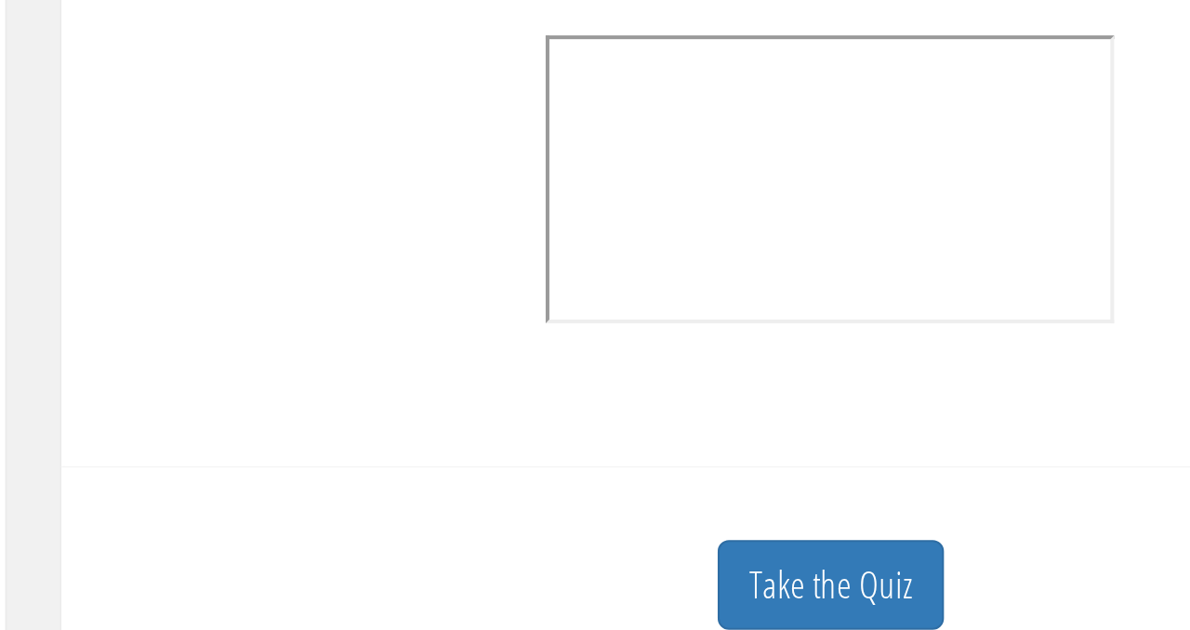
scroll to position [336, 0]
click at [605, 399] on center at bounding box center [793, 407] width 737 height 151
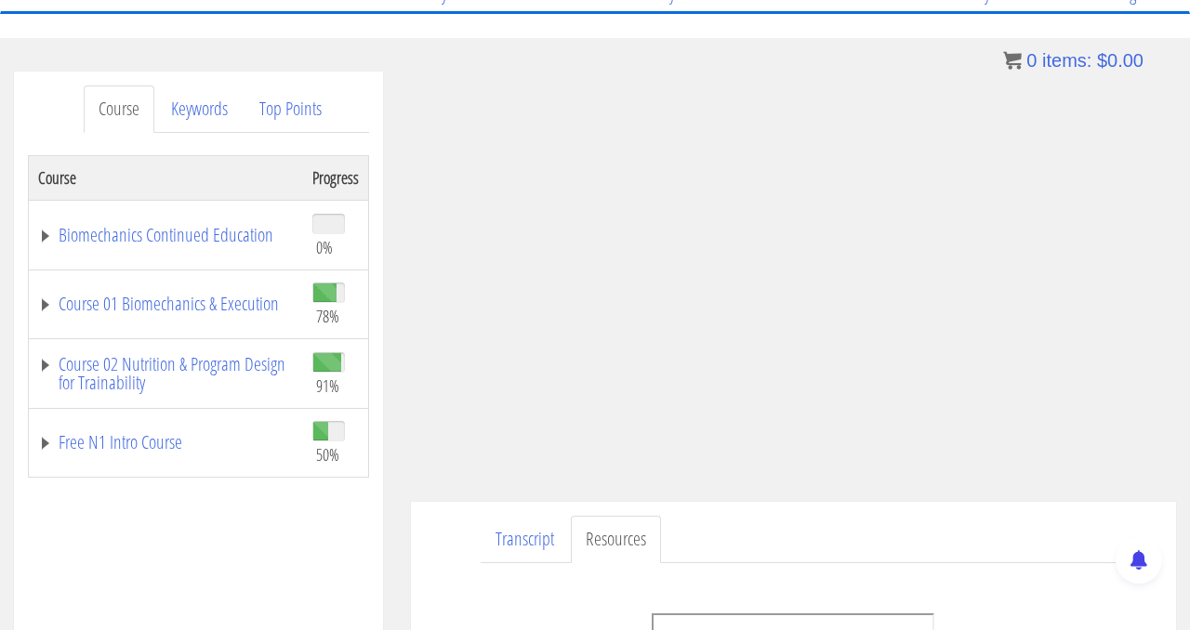
scroll to position [150, 0]
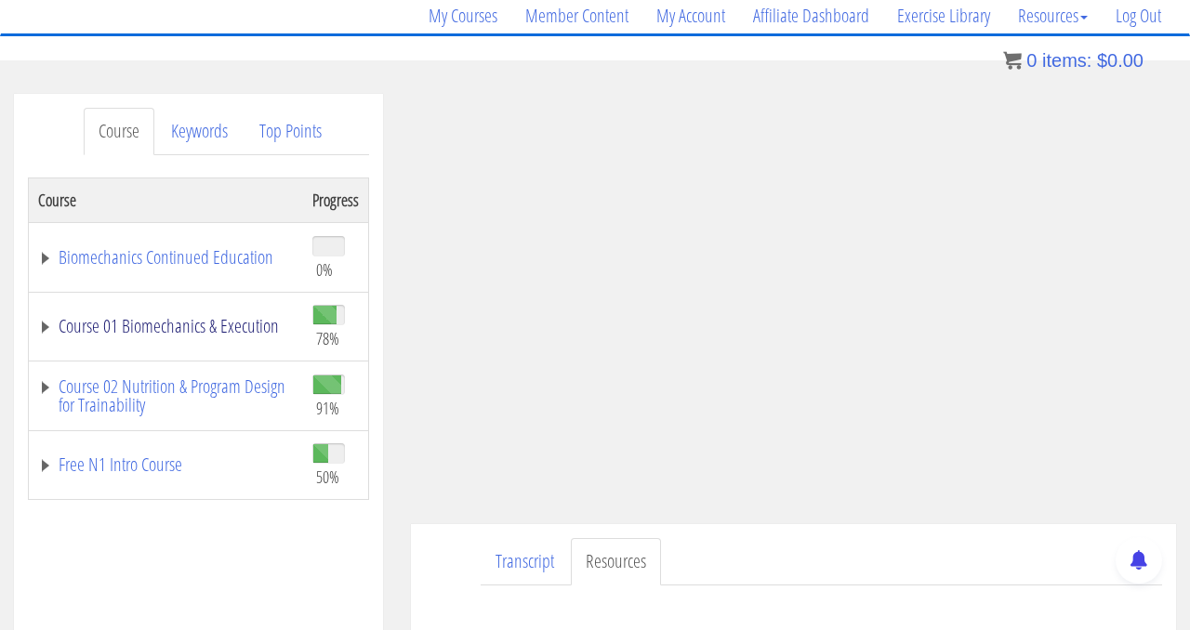
click at [187, 330] on link "Course 01 Biomechanics & Execution" at bounding box center [166, 326] width 256 height 19
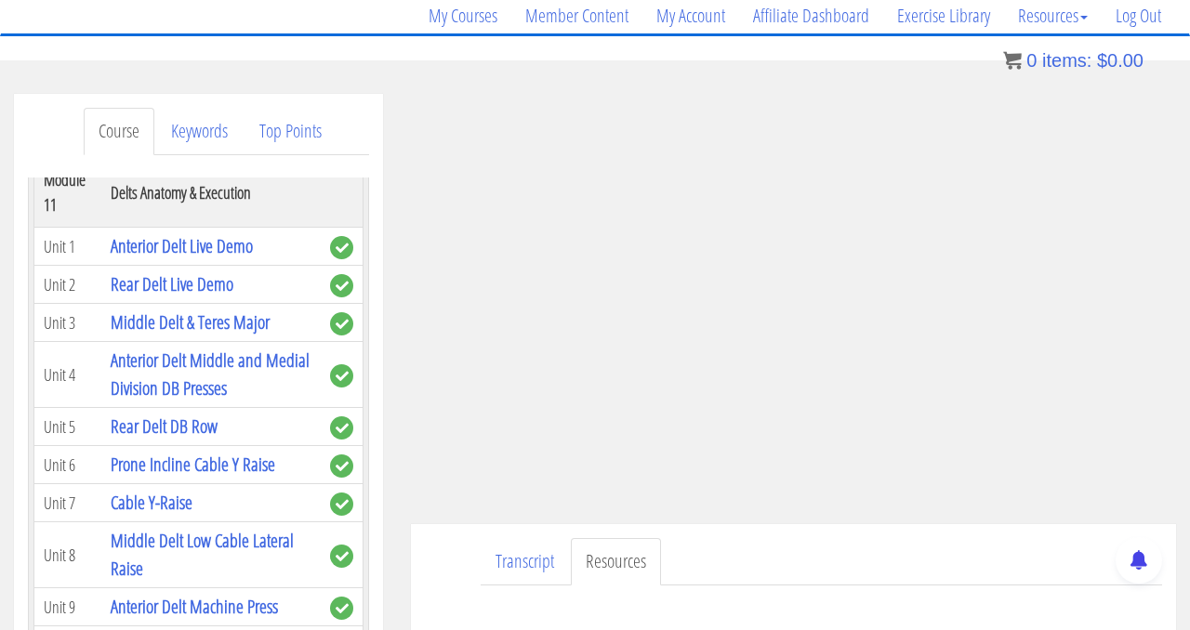
scroll to position [4368, 0]
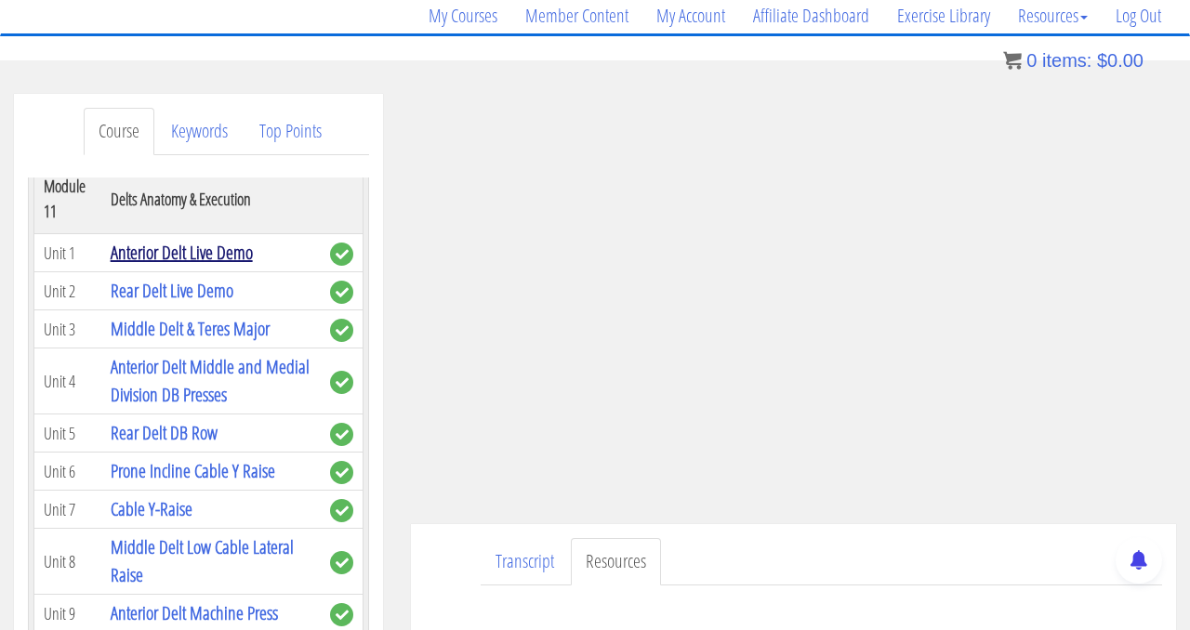
click at [210, 261] on link "Anterior Delt Live Demo" at bounding box center [182, 252] width 142 height 25
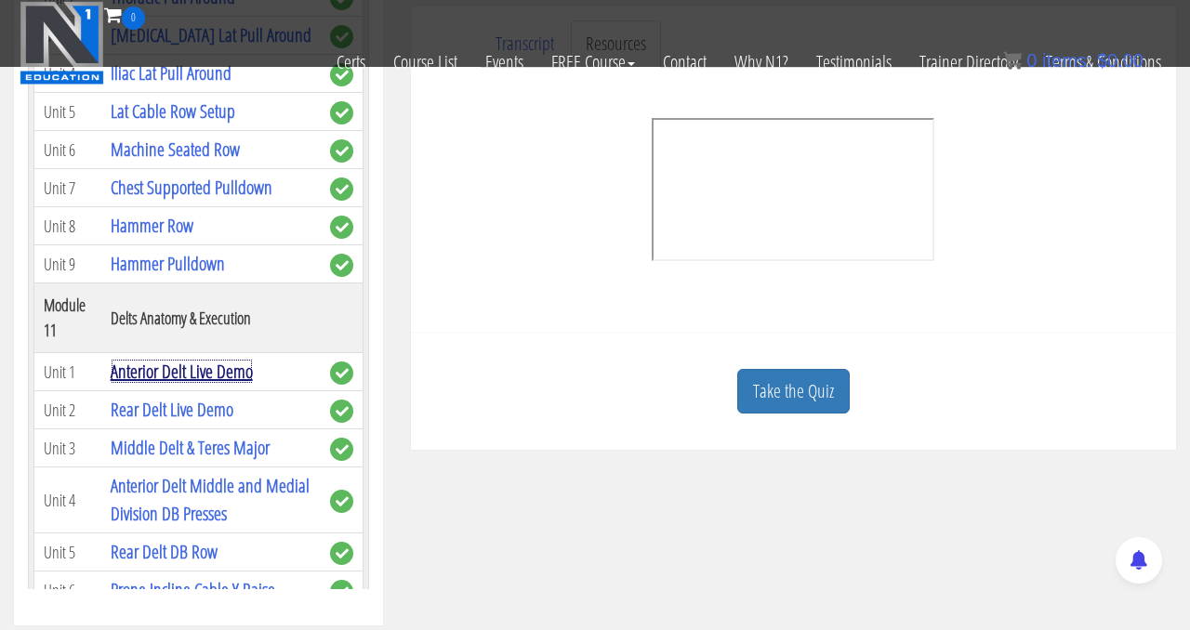
scroll to position [3739, 0]
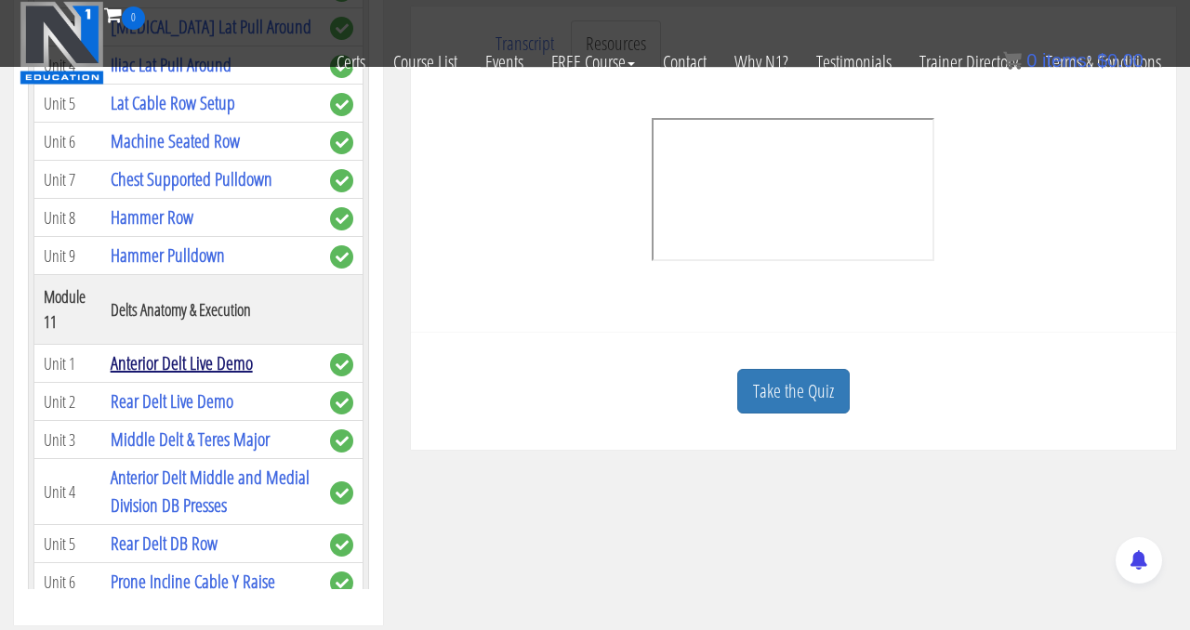
click at [225, 357] on link "Anterior Delt Live Demo" at bounding box center [182, 362] width 142 height 25
click at [203, 357] on link "Anterior Delt Live Demo" at bounding box center [182, 362] width 142 height 25
